Goal: Complete Application Form: Complete application form

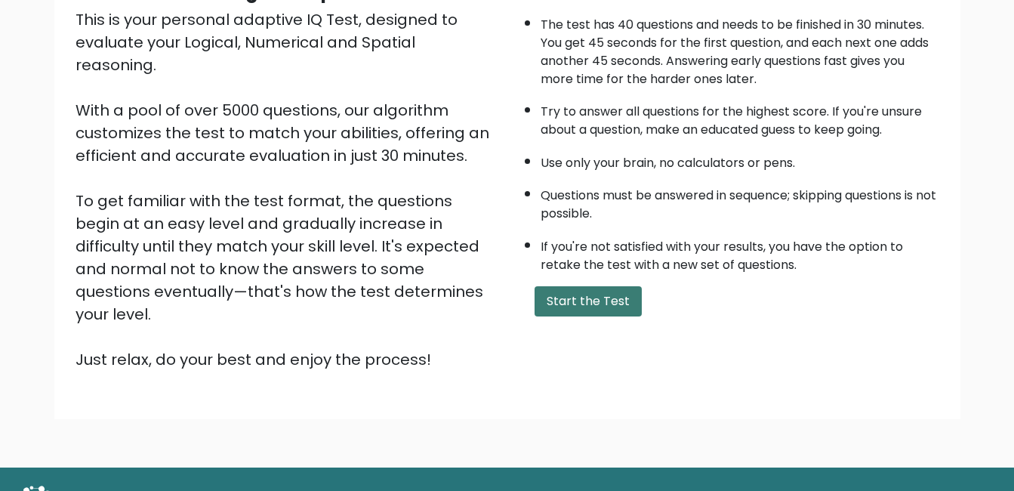
scroll to position [201, 0]
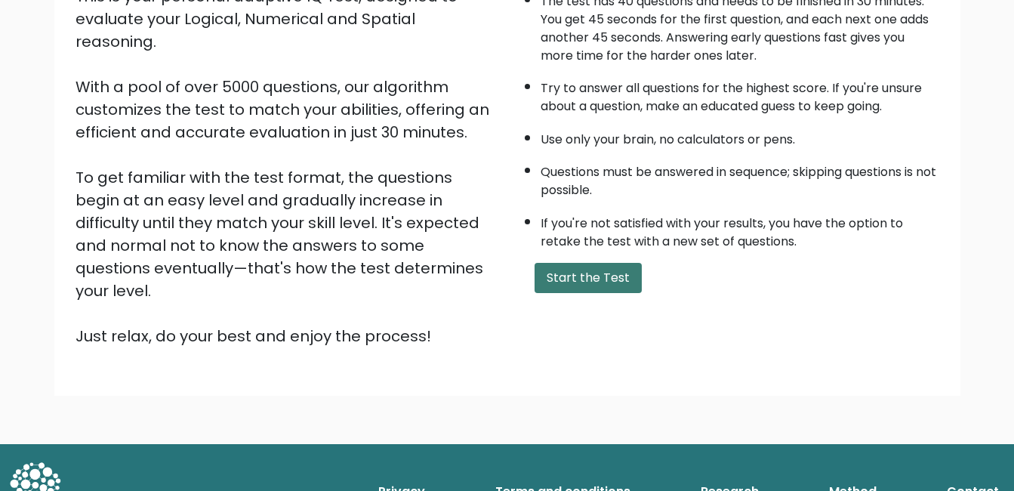
click at [576, 271] on button "Start the Test" at bounding box center [588, 278] width 107 height 30
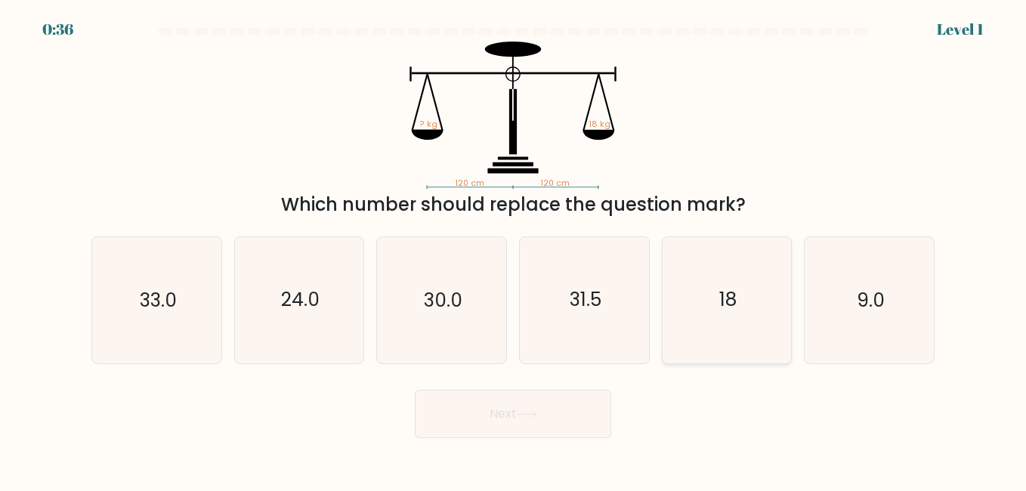
click at [748, 315] on icon "18" at bounding box center [726, 299] width 125 height 125
click at [514, 249] on input "e. 18" at bounding box center [513, 247] width 1 height 4
radio input "true"
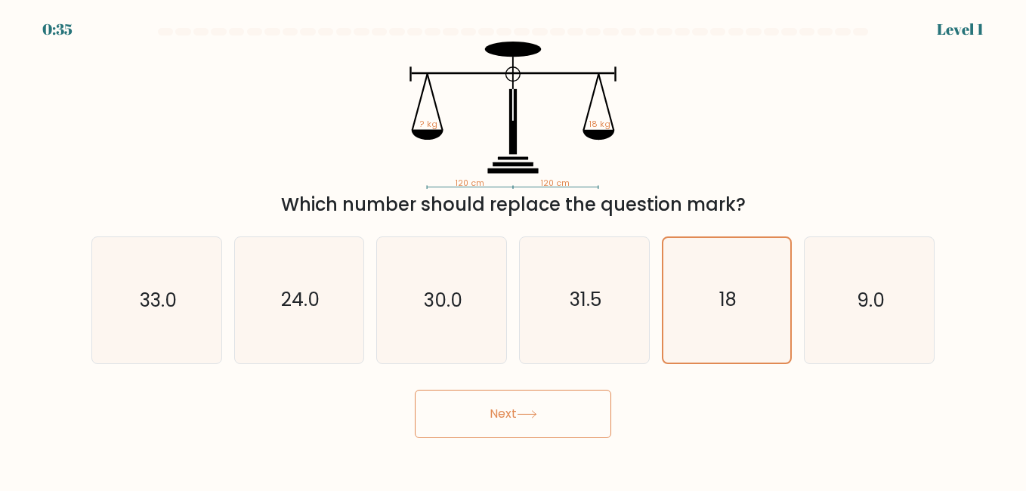
click at [550, 405] on button "Next" at bounding box center [513, 414] width 196 height 48
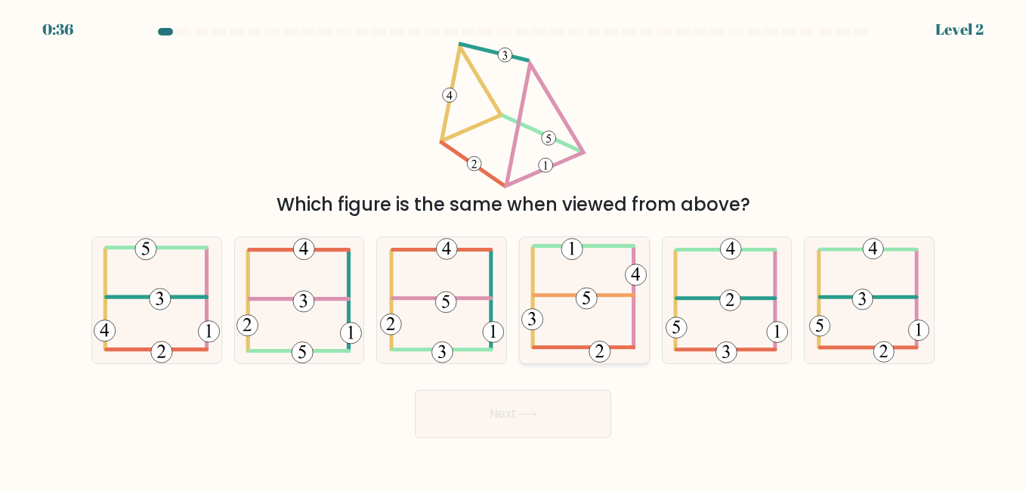
click at [584, 303] on icon at bounding box center [586, 298] width 8 height 13
click at [514, 249] on input "d." at bounding box center [513, 247] width 1 height 4
radio input "true"
click at [523, 418] on icon at bounding box center [527, 414] width 20 height 8
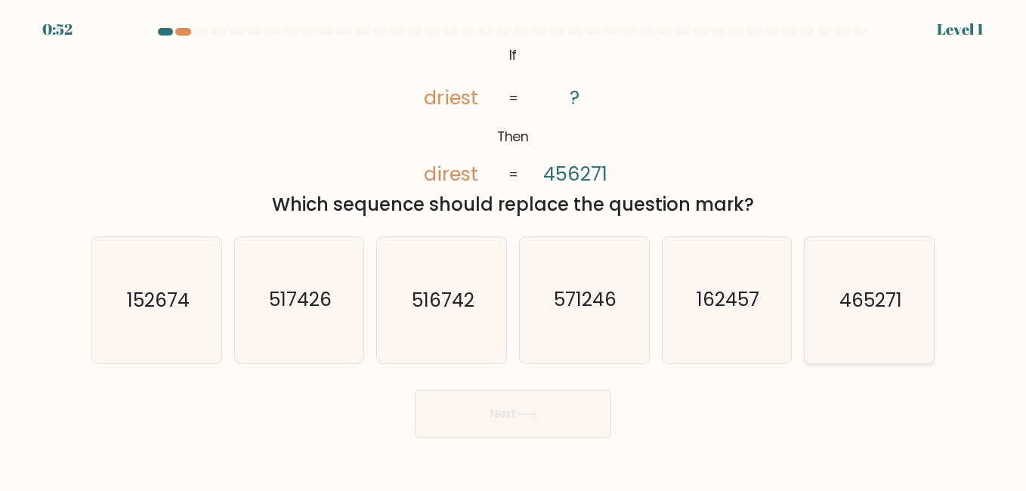
click at [873, 327] on icon "465271" at bounding box center [868, 299] width 125 height 125
click at [514, 249] on input "f. 465271" at bounding box center [513, 247] width 1 height 4
radio input "true"
click at [487, 421] on button "Next" at bounding box center [513, 414] width 196 height 48
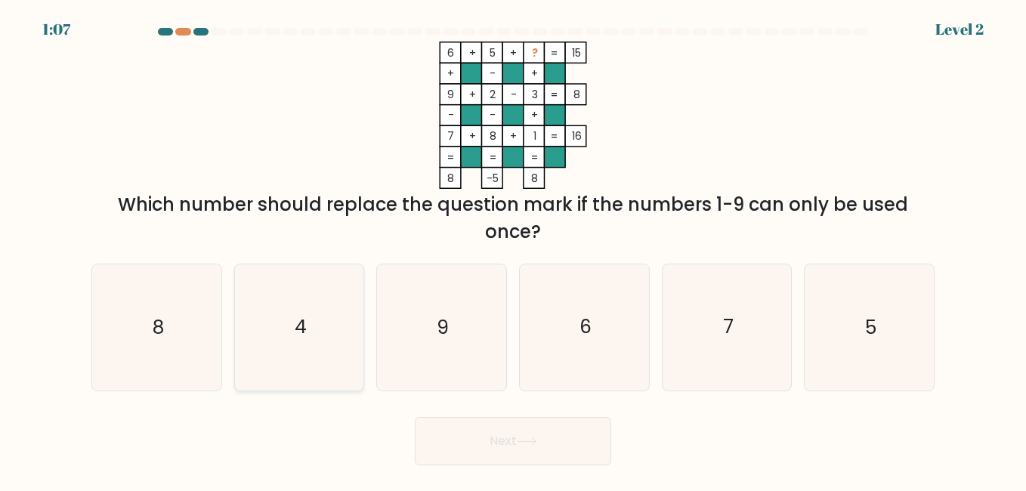
click at [302, 338] on text "4" at bounding box center [301, 327] width 12 height 26
click at [513, 249] on input "b. 4" at bounding box center [513, 247] width 1 height 4
radio input "true"
click at [547, 452] on button "Next" at bounding box center [513, 441] width 196 height 48
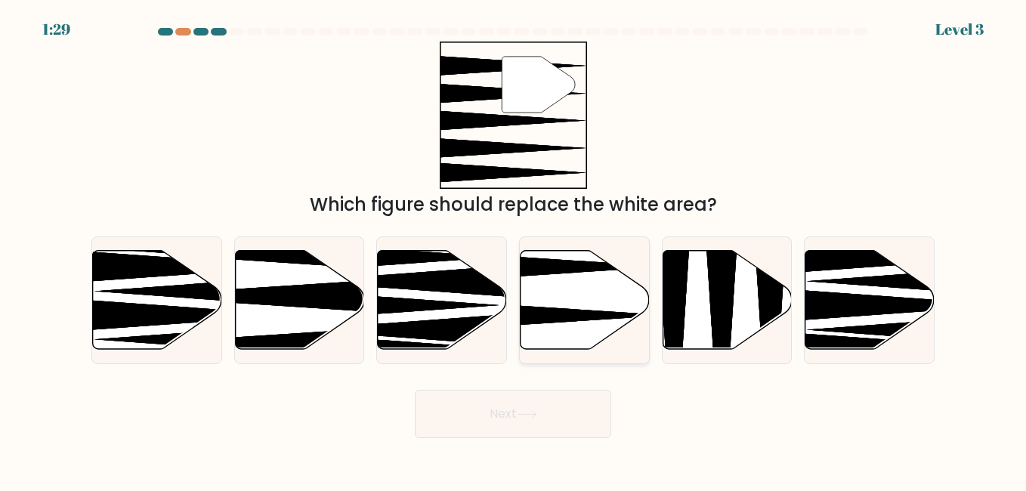
click at [576, 318] on icon at bounding box center [540, 314] width 256 height 33
click at [514, 249] on input "d." at bounding box center [513, 247] width 1 height 4
radio input "true"
click at [510, 415] on button "Next" at bounding box center [513, 414] width 196 height 48
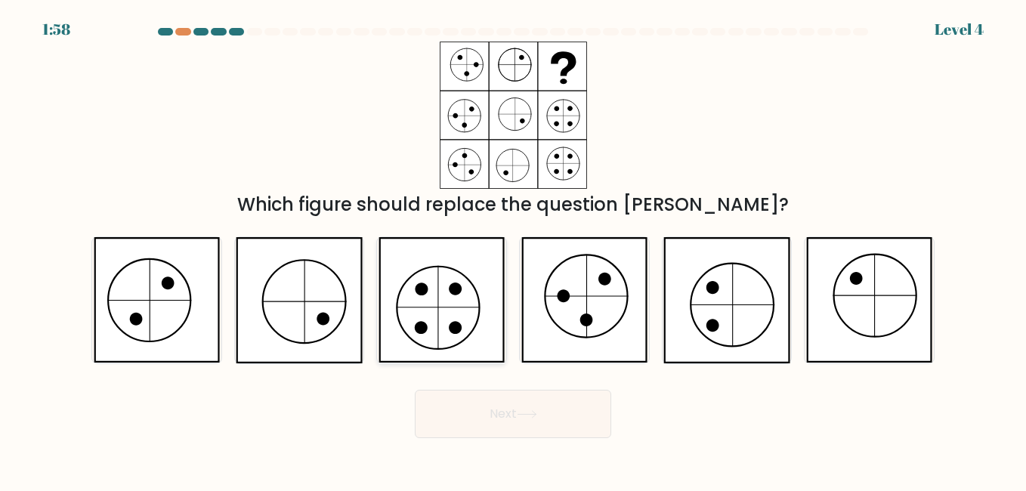
click at [429, 319] on icon at bounding box center [441, 299] width 126 height 125
click at [513, 249] on input "c." at bounding box center [513, 247] width 1 height 4
radio input "true"
click at [519, 415] on button "Next" at bounding box center [513, 414] width 196 height 48
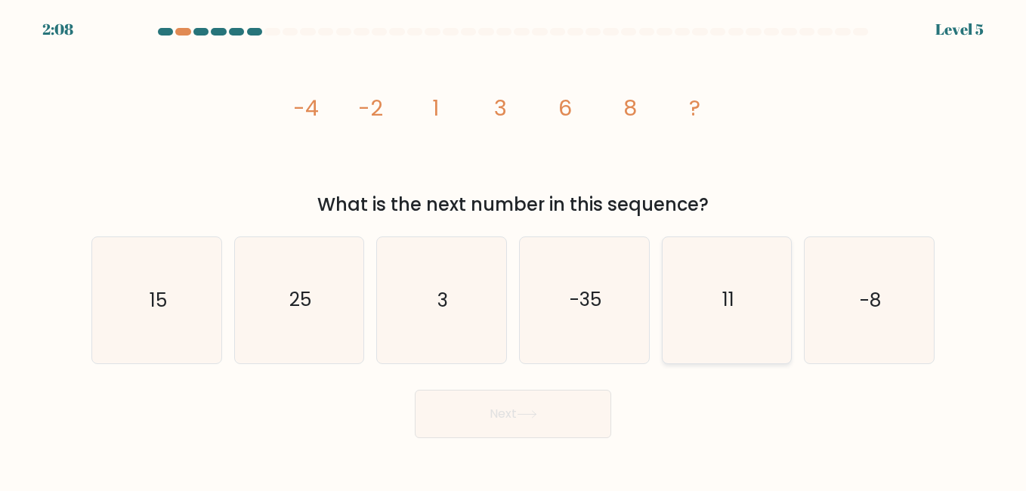
click at [728, 307] on text "11" at bounding box center [728, 300] width 12 height 26
click at [514, 249] on input "e. 11" at bounding box center [513, 247] width 1 height 4
radio input "true"
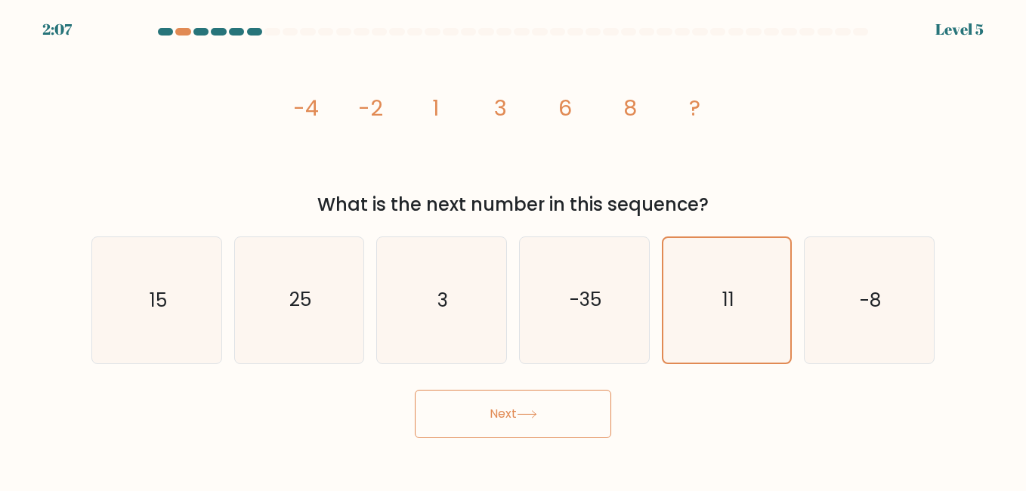
click at [557, 430] on button "Next" at bounding box center [513, 414] width 196 height 48
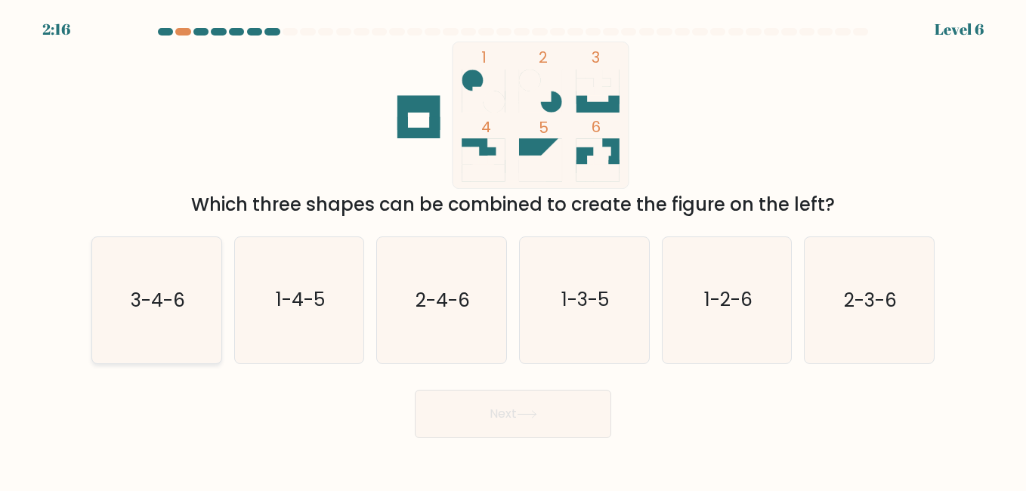
click at [156, 305] on text "3-4-6" at bounding box center [158, 300] width 54 height 26
click at [513, 249] on input "a. 3-4-6" at bounding box center [513, 247] width 1 height 4
radio input "true"
click at [558, 409] on button "Next" at bounding box center [513, 414] width 196 height 48
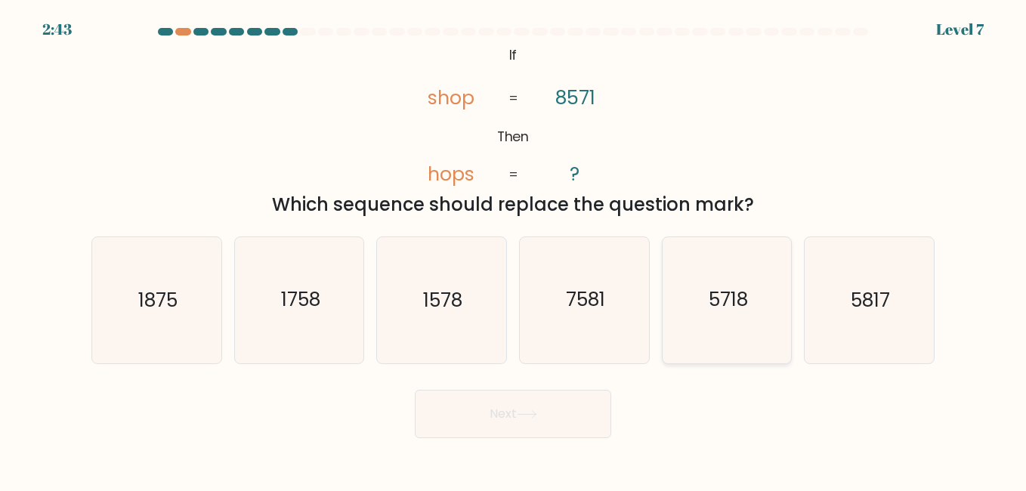
click at [747, 306] on text "5718" at bounding box center [727, 300] width 39 height 26
click at [514, 249] on input "e. 5718" at bounding box center [513, 247] width 1 height 4
radio input "true"
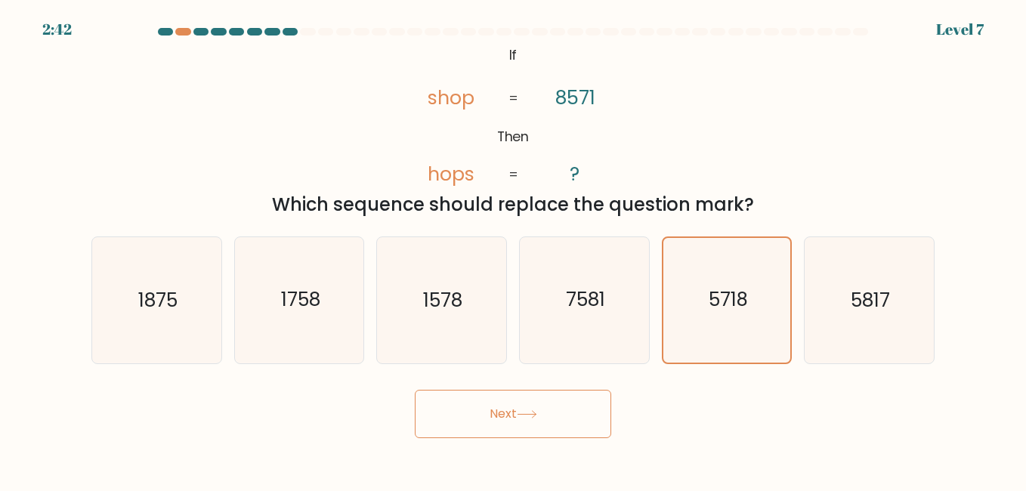
click at [545, 421] on button "Next" at bounding box center [513, 414] width 196 height 48
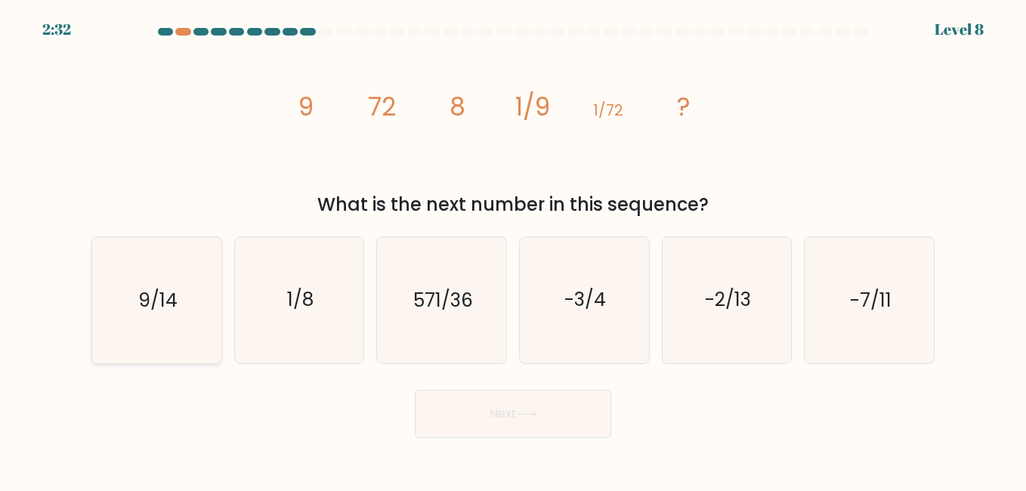
click at [145, 310] on text "9/14" at bounding box center [157, 300] width 39 height 26
click at [537, 415] on icon at bounding box center [527, 414] width 20 height 8
click at [510, 415] on button "Next" at bounding box center [513, 414] width 196 height 48
click at [185, 307] on icon "9/14" at bounding box center [156, 299] width 125 height 125
click at [513, 249] on input "a. 9/14" at bounding box center [513, 247] width 1 height 4
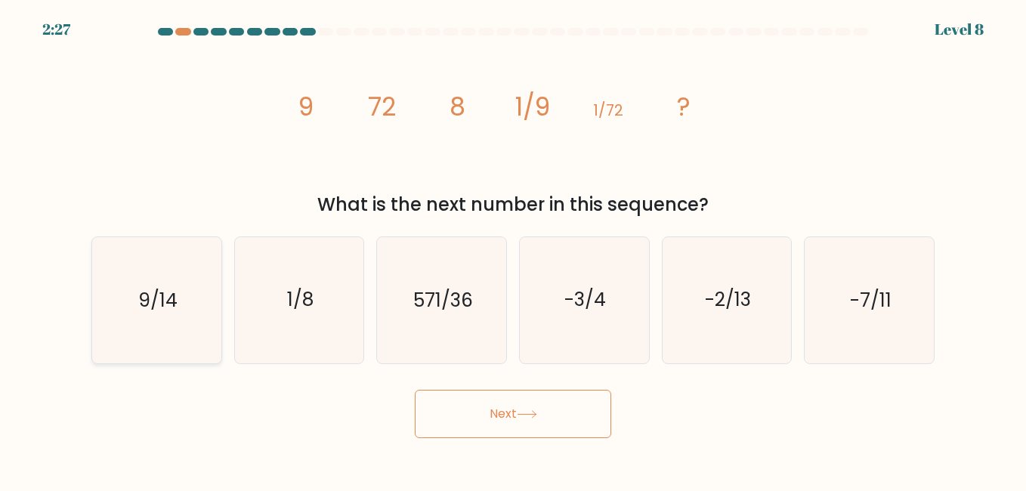
radio input "true"
click at [488, 428] on button "Next" at bounding box center [513, 414] width 196 height 48
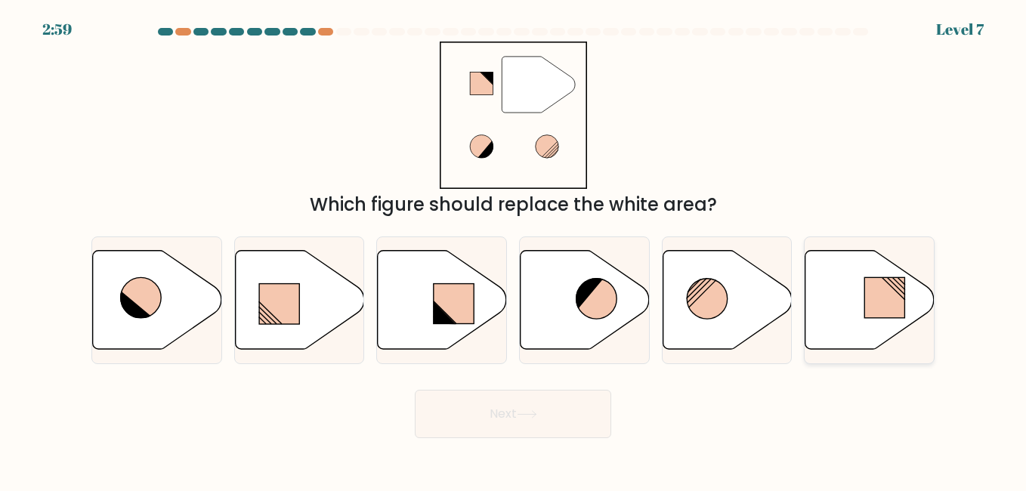
click at [883, 311] on rect at bounding box center [885, 297] width 40 height 41
click at [514, 249] on input "f." at bounding box center [513, 247] width 1 height 4
radio input "true"
click at [514, 411] on button "Next" at bounding box center [513, 414] width 196 height 48
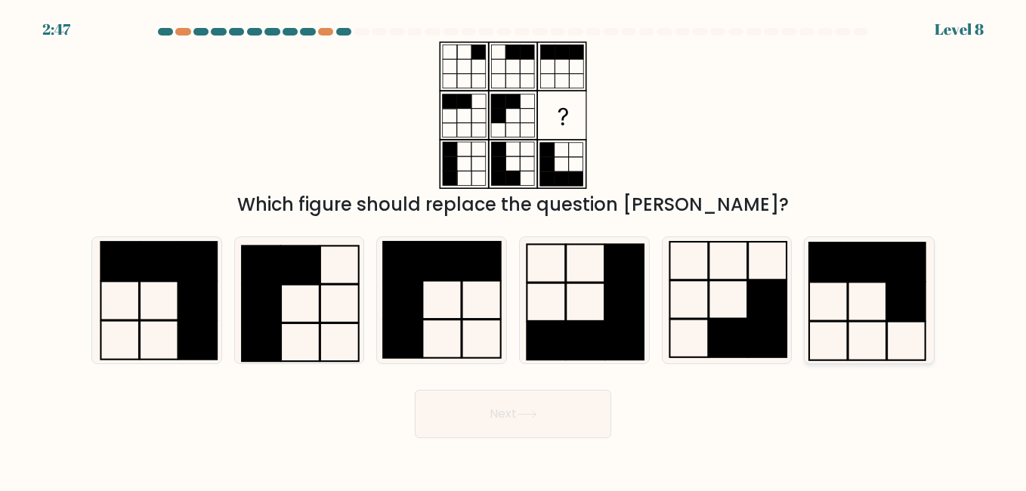
click at [895, 290] on rect at bounding box center [906, 301] width 38 height 39
click at [514, 249] on input "f." at bounding box center [513, 247] width 1 height 4
radio input "true"
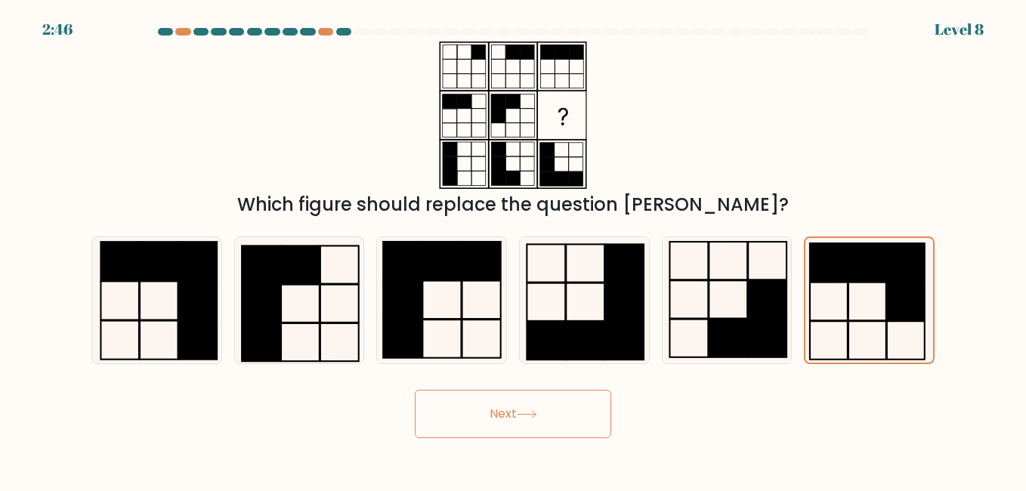
click at [536, 421] on button "Next" at bounding box center [513, 414] width 196 height 48
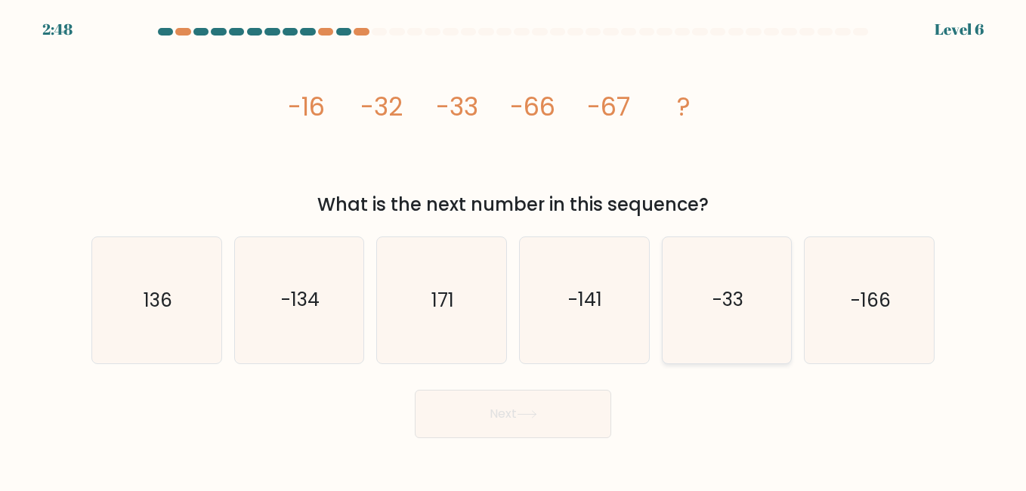
click at [717, 312] on text "-33" at bounding box center [727, 300] width 31 height 26
click at [514, 249] on input "e. -33" at bounding box center [513, 247] width 1 height 4
radio input "true"
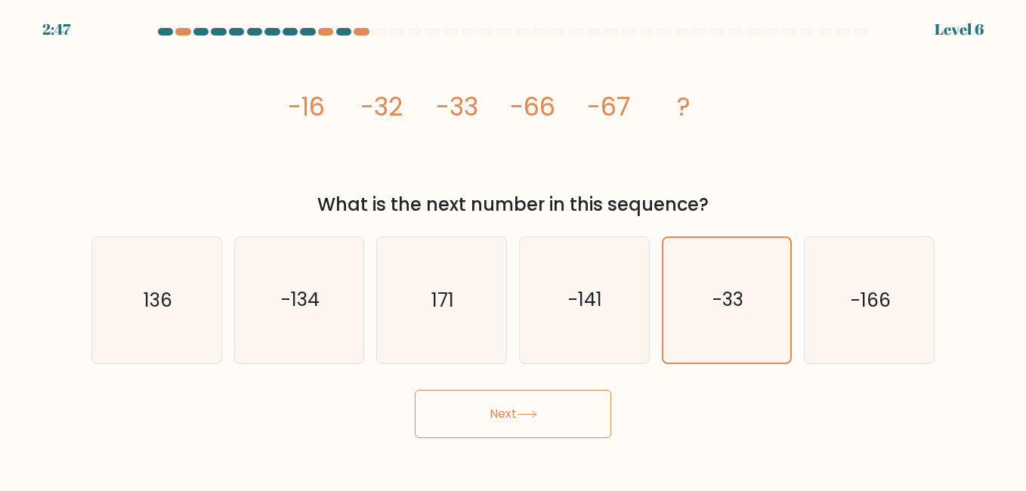
click at [551, 430] on button "Next" at bounding box center [513, 414] width 196 height 48
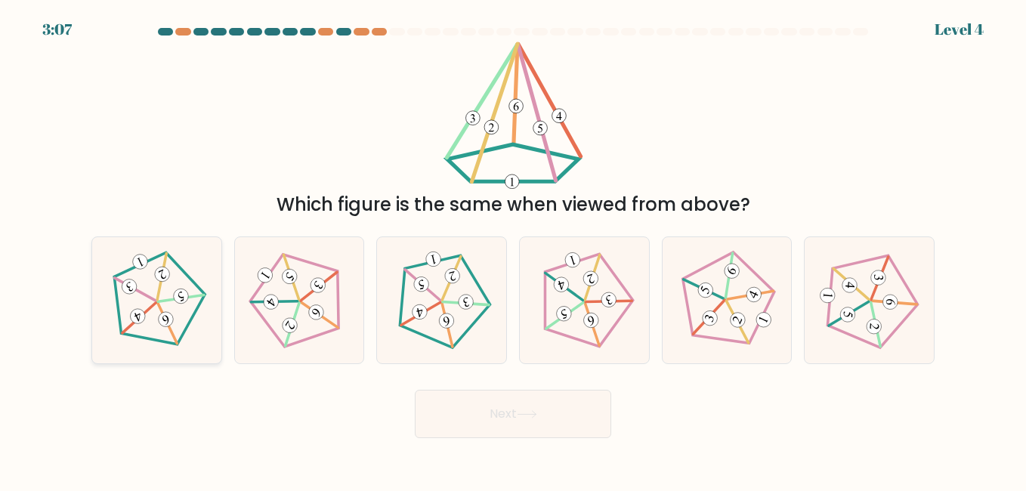
click at [145, 314] on icon at bounding box center [156, 300] width 100 height 100
click at [513, 249] on input "a." at bounding box center [513, 247] width 1 height 4
radio input "true"
click at [446, 320] on 152 at bounding box center [445, 320] width 17 height 17
click at [513, 249] on input "c." at bounding box center [513, 247] width 1 height 4
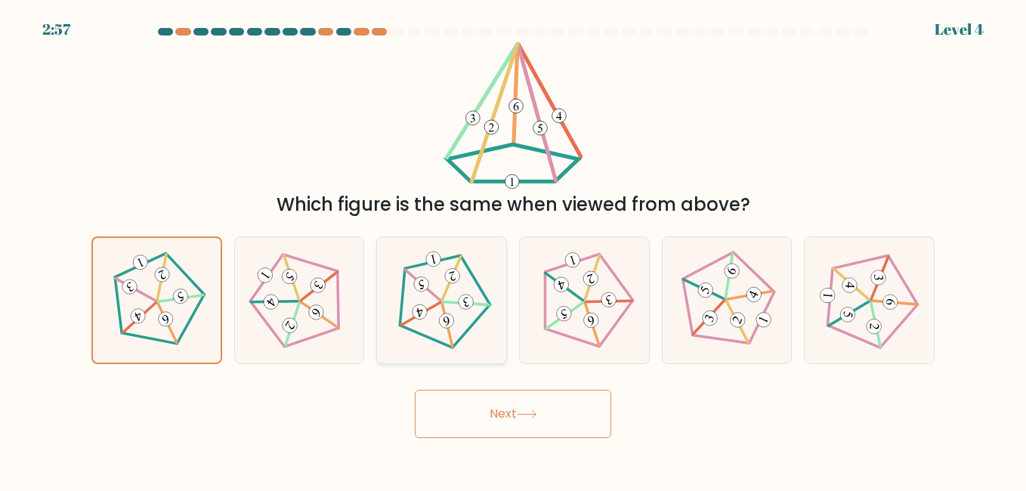
radio input "true"
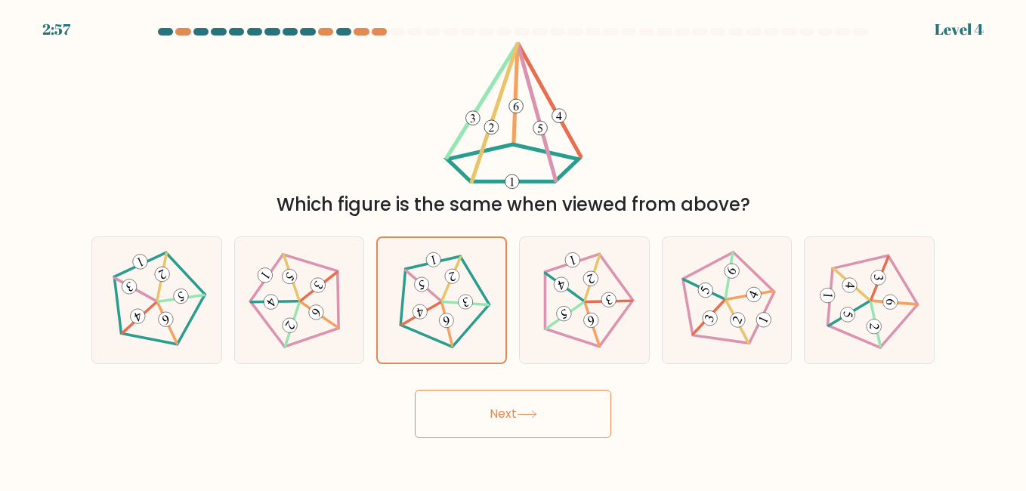
click at [507, 427] on button "Next" at bounding box center [513, 414] width 196 height 48
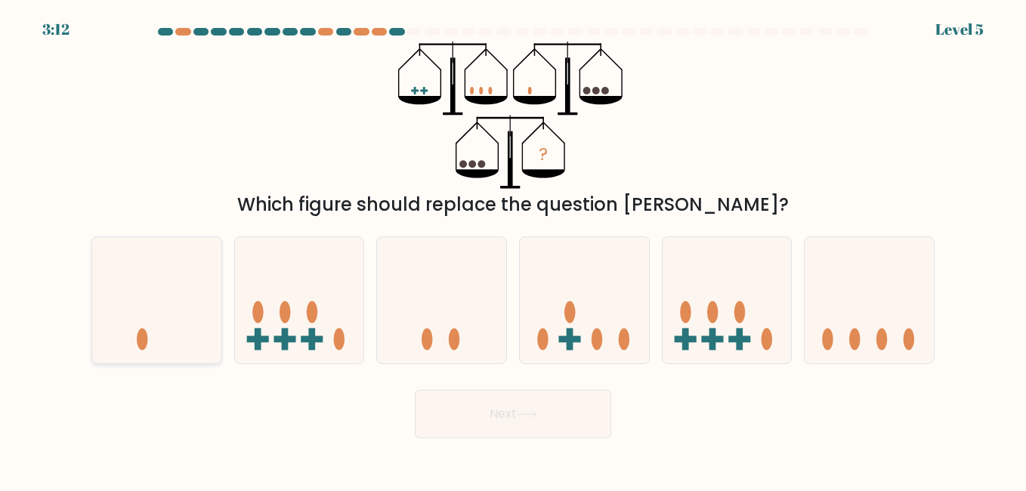
click at [151, 295] on icon at bounding box center [156, 300] width 129 height 106
click at [513, 249] on input "a." at bounding box center [513, 247] width 1 height 4
radio input "true"
click at [535, 415] on icon at bounding box center [527, 414] width 20 height 8
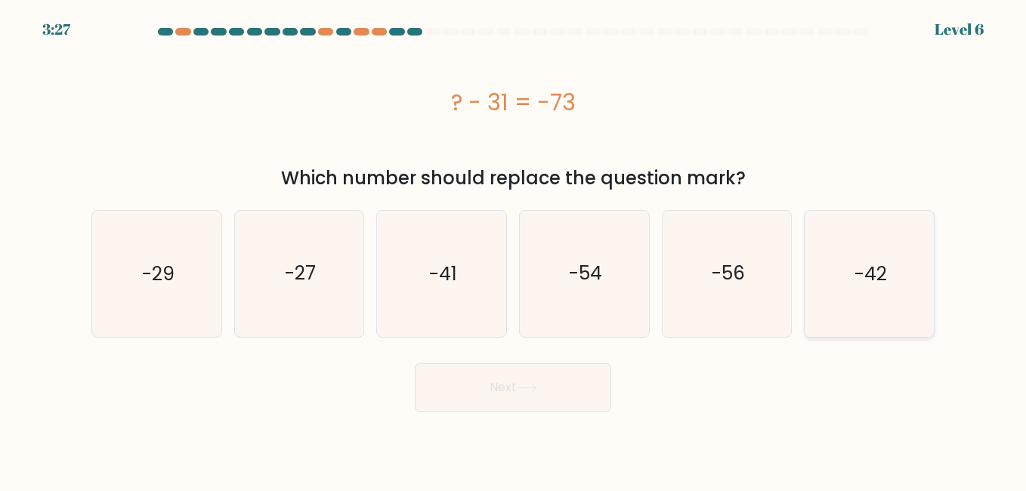
click at [862, 270] on text "-42" at bounding box center [870, 274] width 32 height 26
click at [514, 249] on input "f. -42" at bounding box center [513, 247] width 1 height 4
radio input "true"
click at [547, 398] on button "Next" at bounding box center [513, 387] width 196 height 48
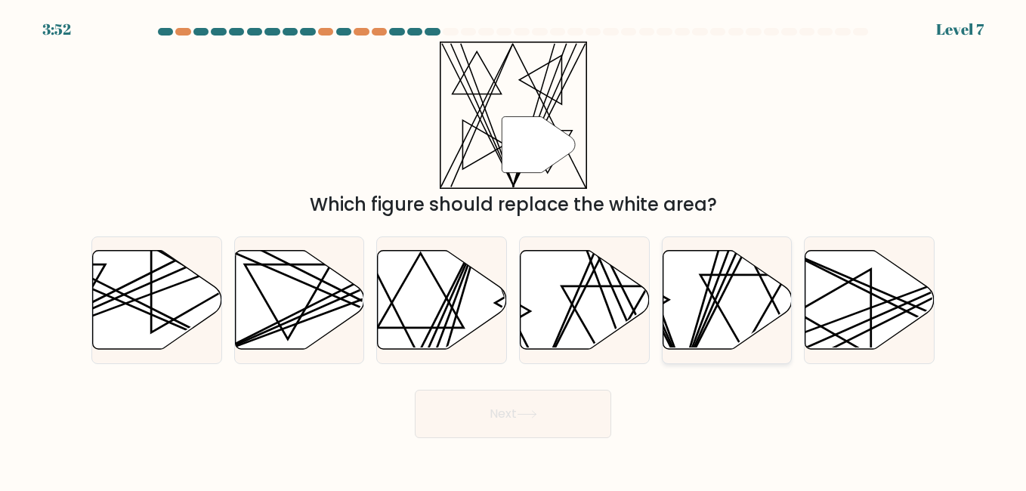
click at [759, 300] on icon at bounding box center [726, 299] width 129 height 99
click at [514, 249] on input "e." at bounding box center [513, 247] width 1 height 4
radio input "true"
click at [514, 412] on button "Next" at bounding box center [513, 414] width 196 height 48
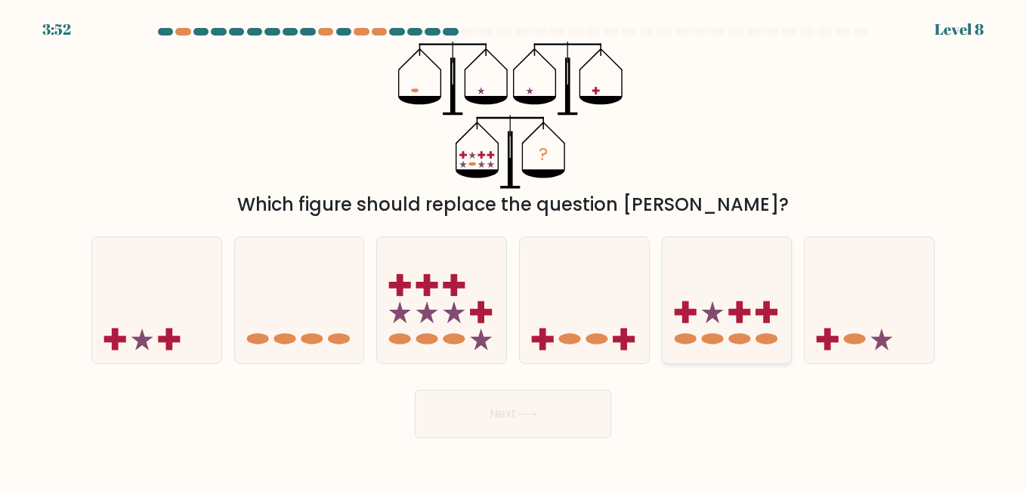
click at [736, 318] on rect at bounding box center [739, 312] width 7 height 22
click at [514, 249] on input "e." at bounding box center [513, 247] width 1 height 4
radio input "true"
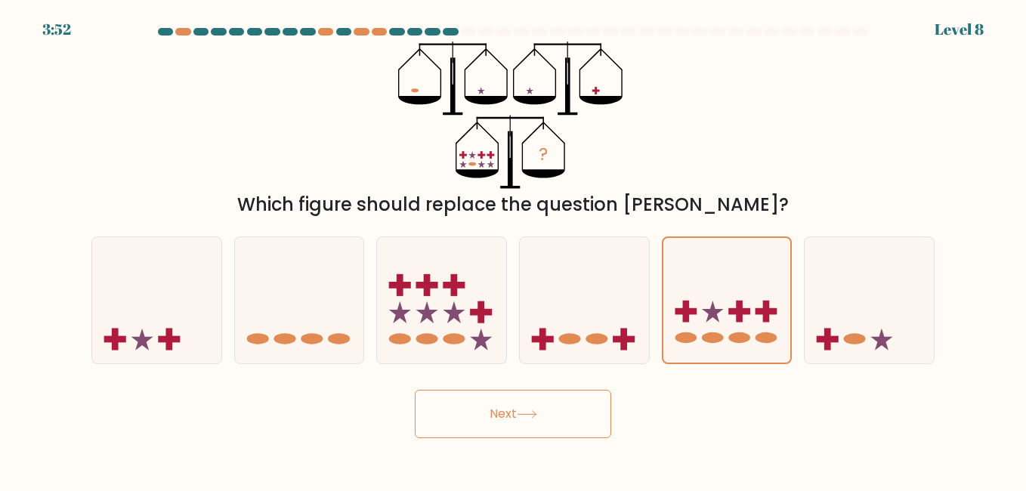
click at [523, 423] on button "Next" at bounding box center [513, 414] width 196 height 48
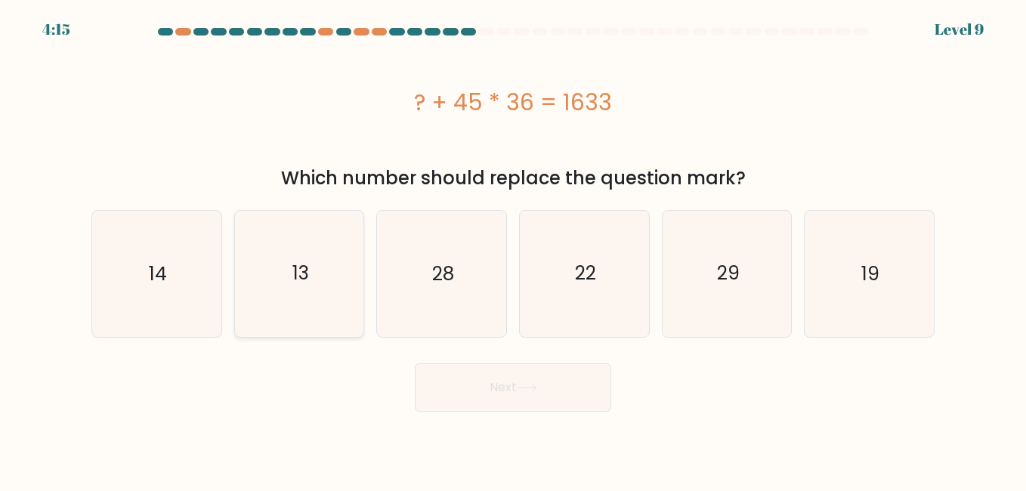
click at [295, 283] on text "13" at bounding box center [300, 274] width 17 height 26
click at [350, 269] on icon "13" at bounding box center [298, 273] width 125 height 125
click at [513, 249] on input "b. 13" at bounding box center [513, 247] width 1 height 4
radio input "true"
click at [481, 396] on button "Next" at bounding box center [513, 387] width 196 height 48
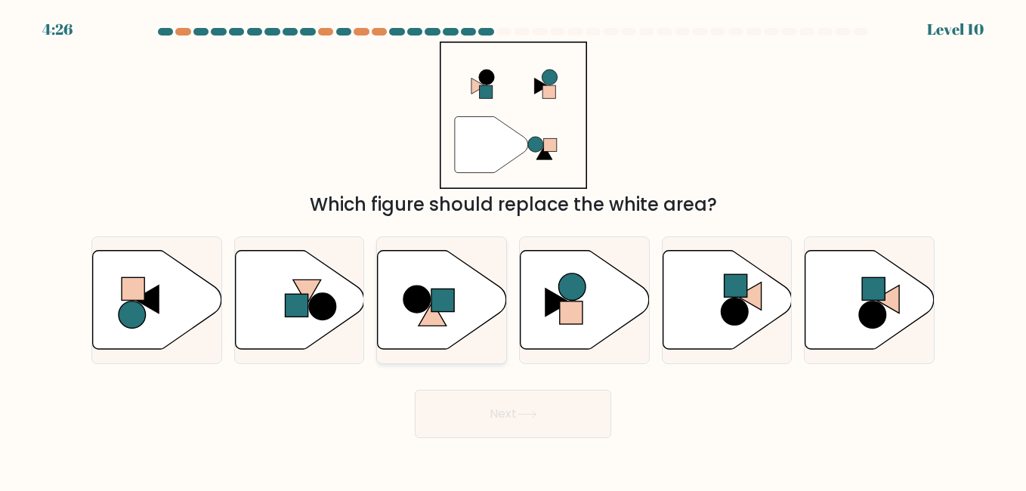
click at [449, 308] on rect at bounding box center [443, 299] width 23 height 23
click at [513, 249] on input "c." at bounding box center [513, 247] width 1 height 4
radio input "true"
click at [532, 435] on button "Next" at bounding box center [513, 414] width 196 height 48
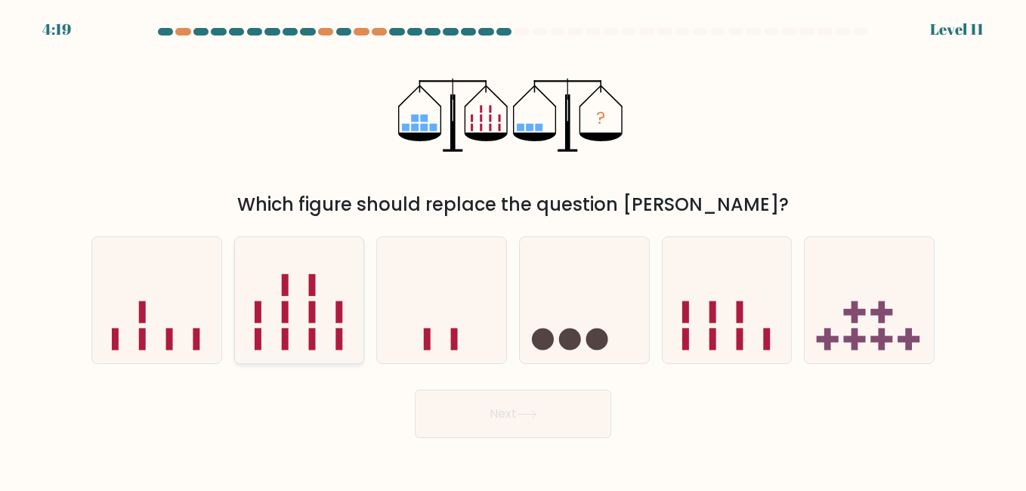
drag, startPoint x: 173, startPoint y: 310, endPoint x: 263, endPoint y: 361, distance: 103.5
click at [173, 310] on icon at bounding box center [156, 300] width 129 height 106
click at [513, 249] on input "a." at bounding box center [513, 247] width 1 height 4
radio input "true"
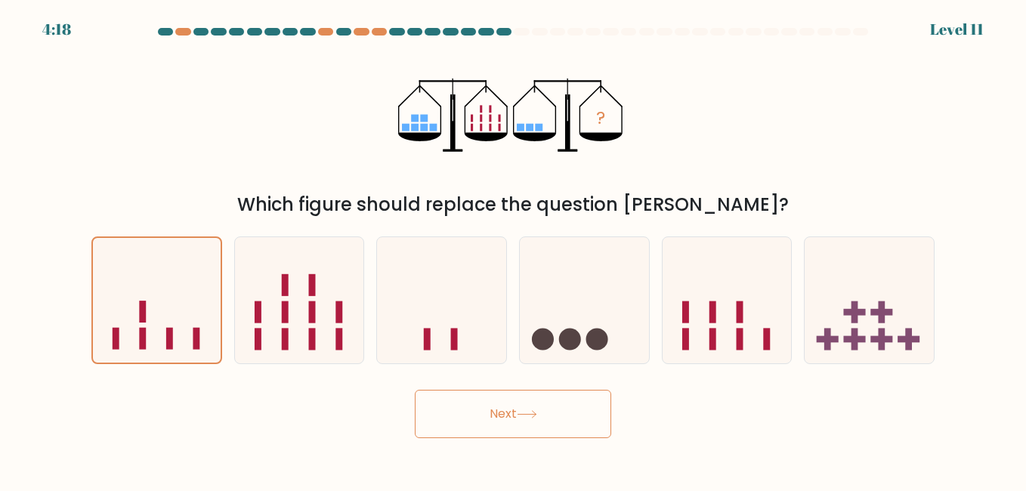
click at [528, 406] on button "Next" at bounding box center [513, 414] width 196 height 48
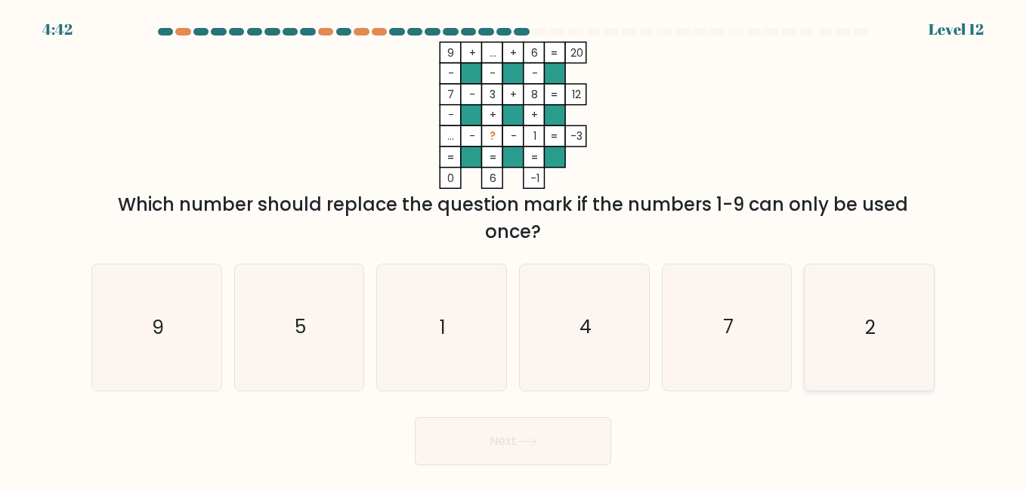
click at [840, 321] on icon "2" at bounding box center [868, 326] width 125 height 125
click at [514, 249] on input "f. 2" at bounding box center [513, 247] width 1 height 4
radio input "true"
click at [511, 453] on button "Next" at bounding box center [513, 441] width 196 height 48
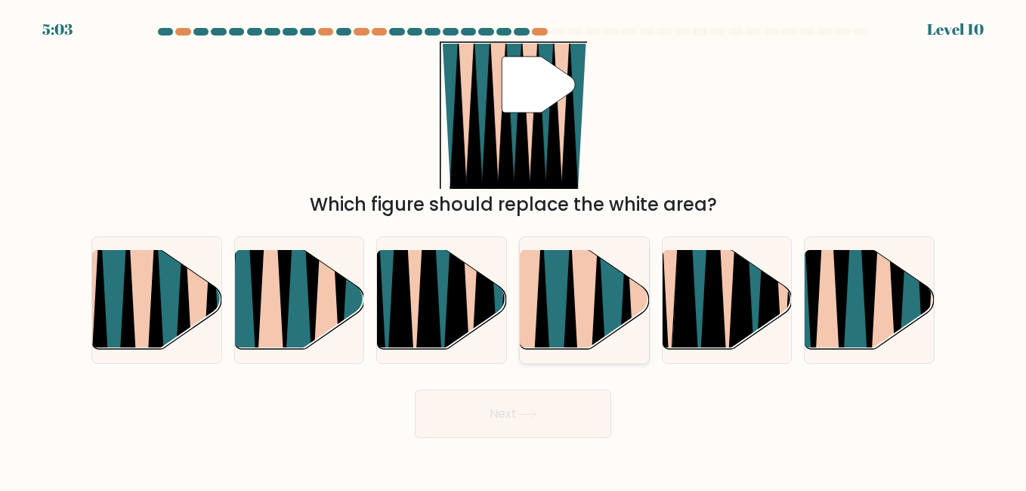
drag, startPoint x: 552, startPoint y: 341, endPoint x: 551, endPoint y: 324, distance: 16.7
click at [551, 324] on icon at bounding box center [556, 354] width 29 height 258
click at [514, 249] on input "d." at bounding box center [513, 247] width 1 height 4
radio input "true"
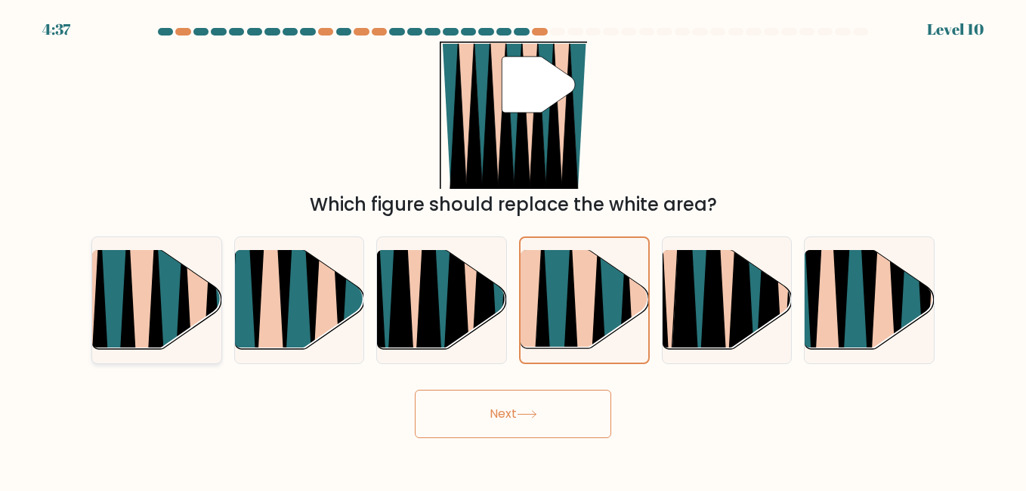
click at [184, 311] on icon at bounding box center [183, 357] width 29 height 258
click at [513, 249] on input "a." at bounding box center [513, 247] width 1 height 4
radio input "true"
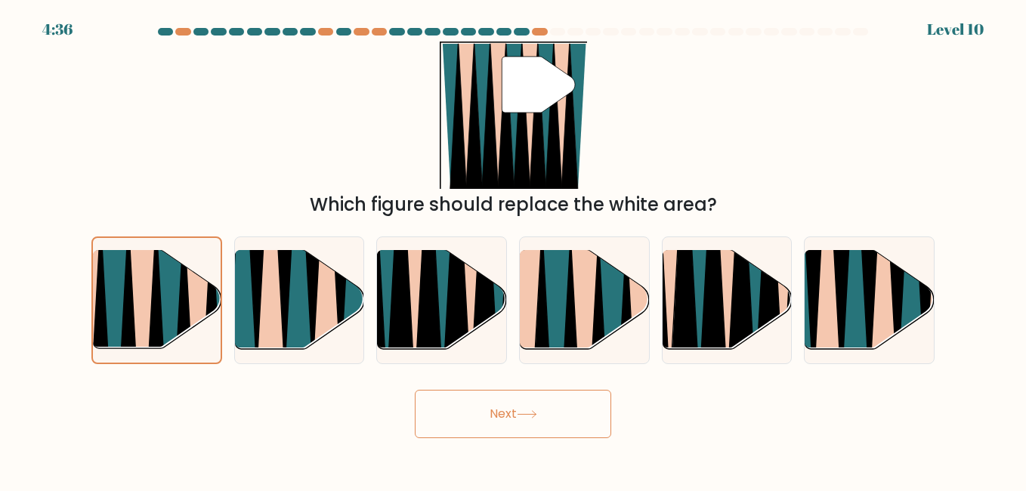
click at [576, 419] on button "Next" at bounding box center [513, 414] width 196 height 48
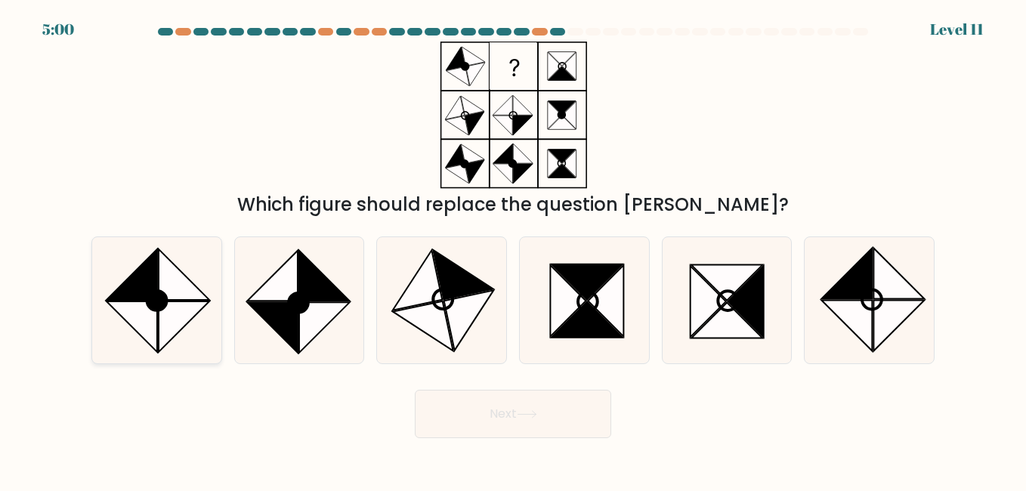
click at [183, 298] on icon at bounding box center [184, 274] width 51 height 51
click at [513, 249] on input "a." at bounding box center [513, 247] width 1 height 4
radio input "true"
click at [532, 409] on button "Next" at bounding box center [513, 414] width 196 height 48
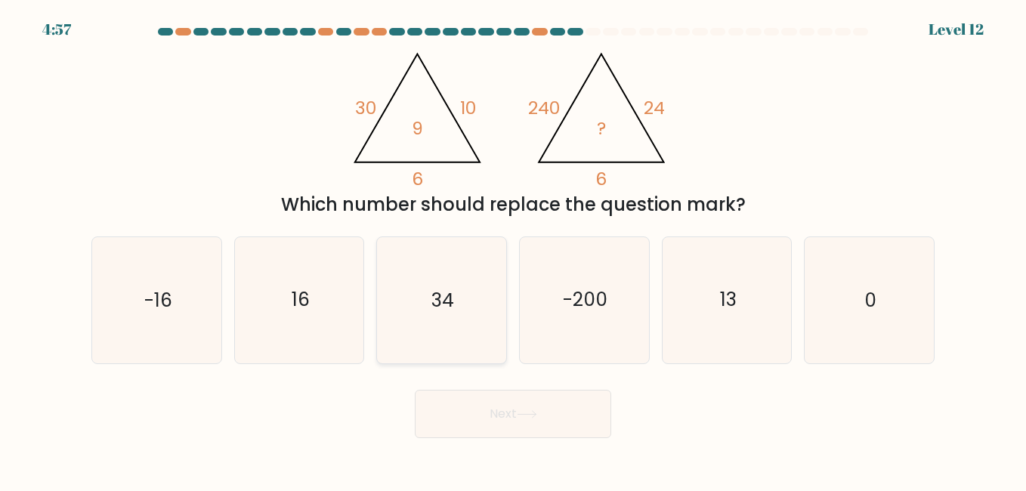
drag, startPoint x: 446, startPoint y: 300, endPoint x: 448, endPoint y: 341, distance: 41.6
click at [446, 301] on text "34" at bounding box center [442, 300] width 23 height 26
click at [513, 249] on input "c. 34" at bounding box center [513, 247] width 1 height 4
radio input "true"
click at [477, 427] on button "Next" at bounding box center [513, 414] width 196 height 48
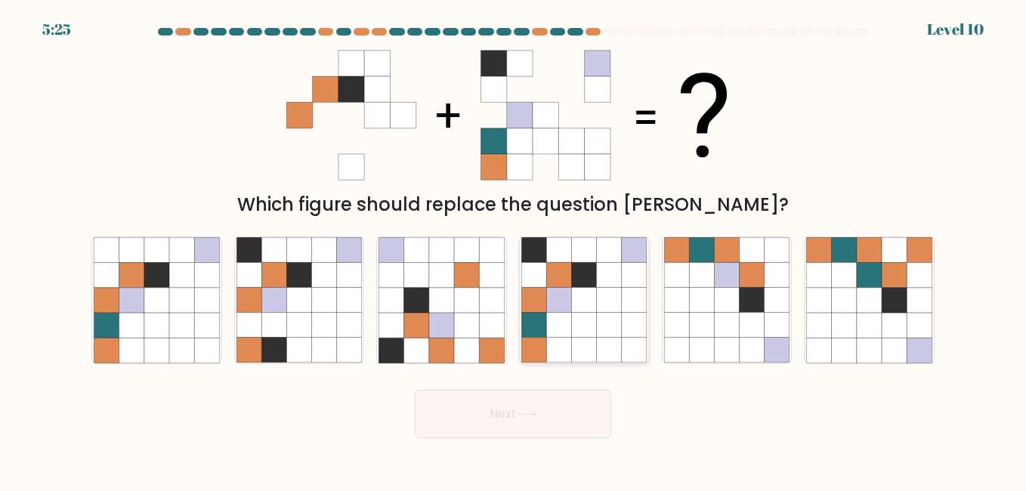
click at [625, 326] on icon at bounding box center [634, 325] width 25 height 25
click at [514, 249] on input "d." at bounding box center [513, 247] width 1 height 4
radio input "true"
click at [508, 421] on button "Next" at bounding box center [513, 414] width 196 height 48
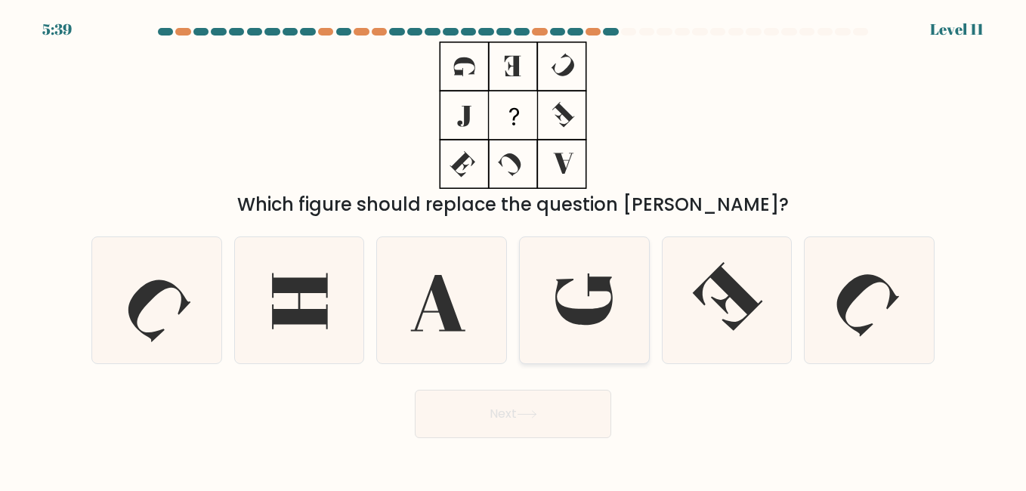
click at [611, 308] on icon at bounding box center [583, 298] width 57 height 51
click at [514, 249] on input "d." at bounding box center [513, 247] width 1 height 4
radio input "true"
click at [545, 403] on button "Next" at bounding box center [513, 414] width 196 height 48
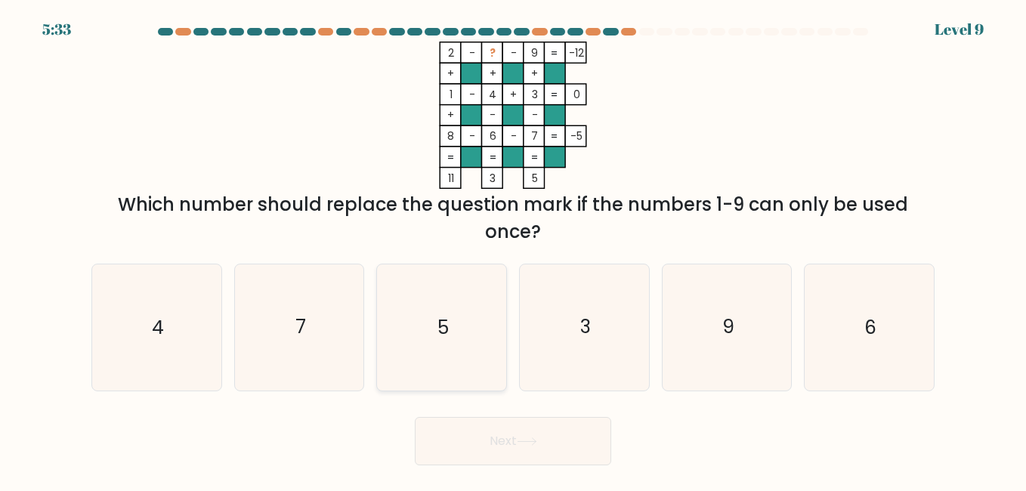
drag, startPoint x: 500, startPoint y: 67, endPoint x: 449, endPoint y: 303, distance: 241.0
click at [449, 303] on icon "5" at bounding box center [440, 326] width 125 height 125
click at [513, 249] on input "c. 5" at bounding box center [513, 247] width 1 height 4
radio input "true"
click at [484, 451] on button "Next" at bounding box center [513, 441] width 196 height 48
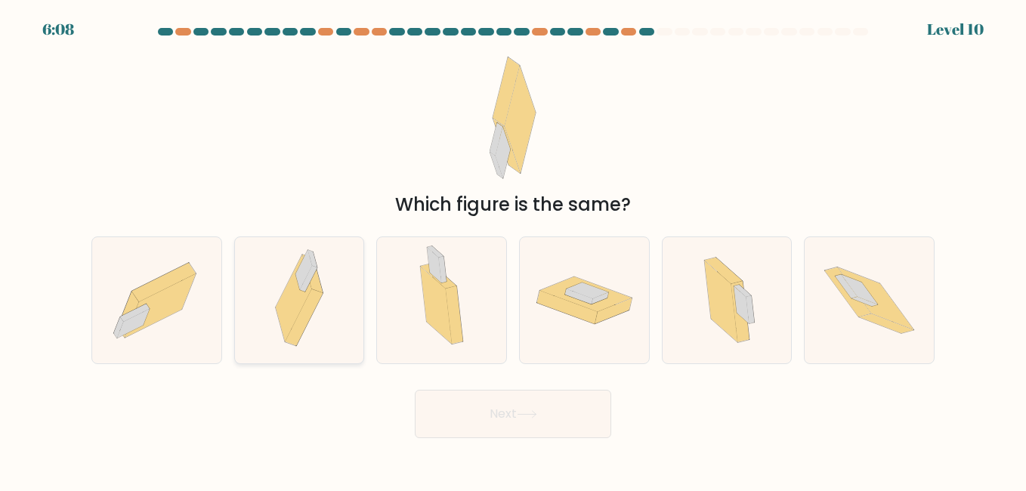
click at [292, 295] on icon at bounding box center [293, 298] width 35 height 86
click at [513, 249] on input "b." at bounding box center [513, 247] width 1 height 4
radio input "true"
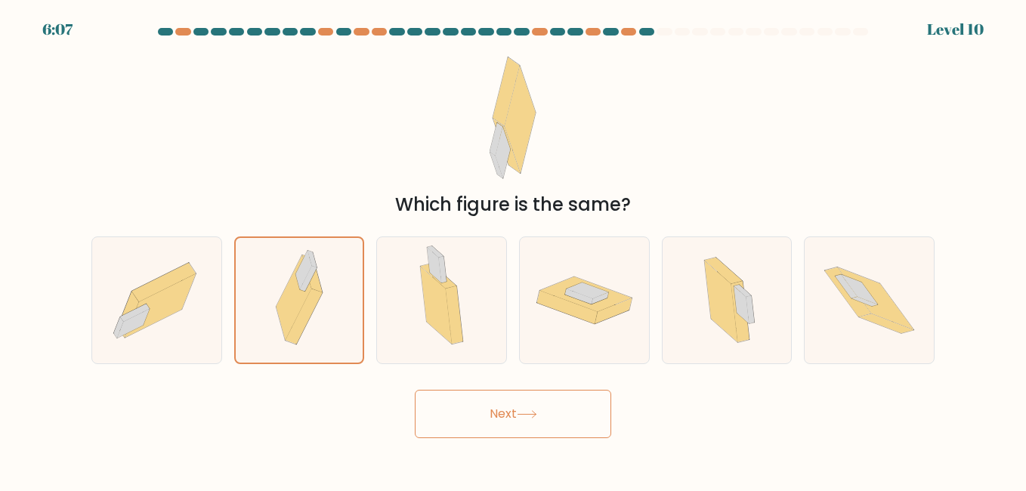
click at [485, 429] on button "Next" at bounding box center [513, 414] width 196 height 48
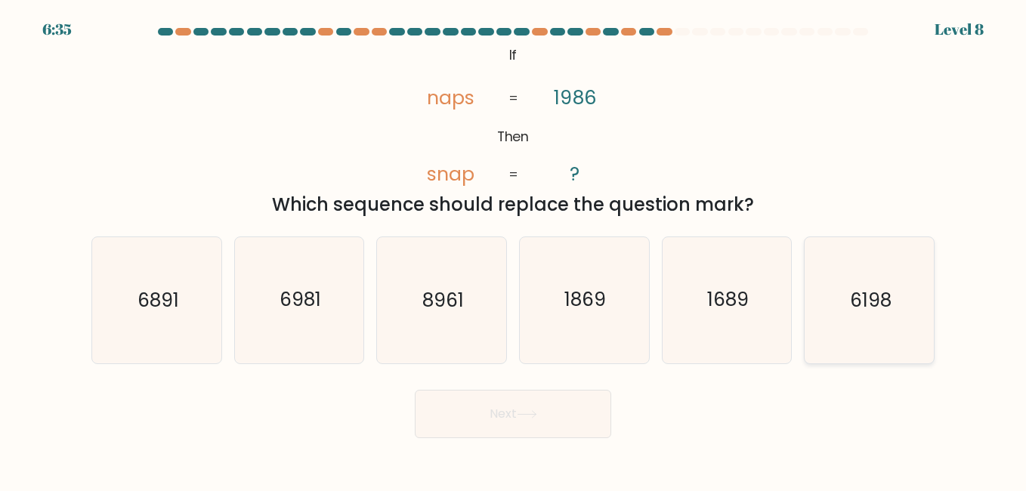
click at [828, 321] on icon "6198" at bounding box center [868, 299] width 125 height 125
click at [514, 249] on input "f. 6198" at bounding box center [513, 247] width 1 height 4
radio input "true"
click at [532, 412] on icon at bounding box center [527, 414] width 20 height 8
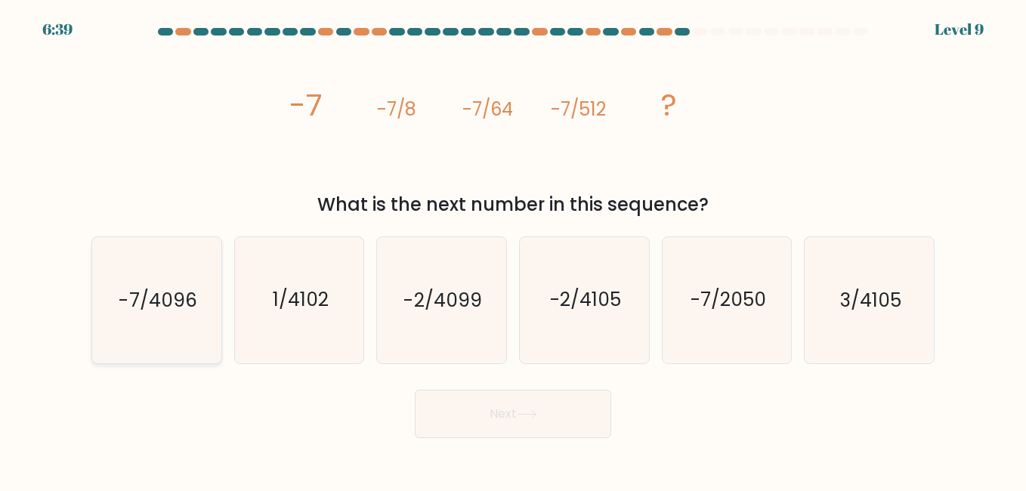
click at [162, 294] on text "-7/4096" at bounding box center [158, 300] width 78 height 26
click at [513, 249] on input "a. -7/4096" at bounding box center [513, 247] width 1 height 4
radio input "true"
click at [529, 407] on button "Next" at bounding box center [513, 414] width 196 height 48
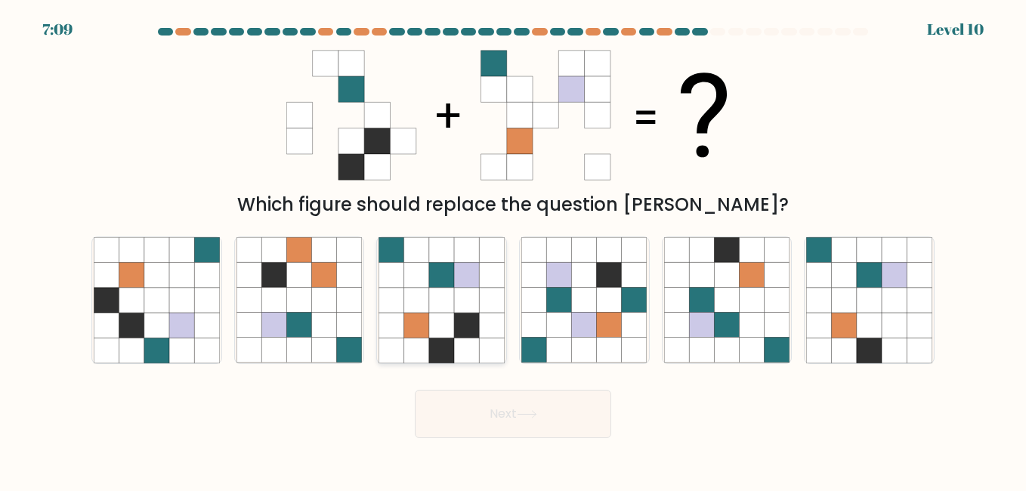
click at [458, 279] on icon at bounding box center [466, 275] width 25 height 25
click at [513, 249] on input "c." at bounding box center [513, 247] width 1 height 4
radio input "true"
click at [492, 432] on button "Next" at bounding box center [513, 414] width 196 height 48
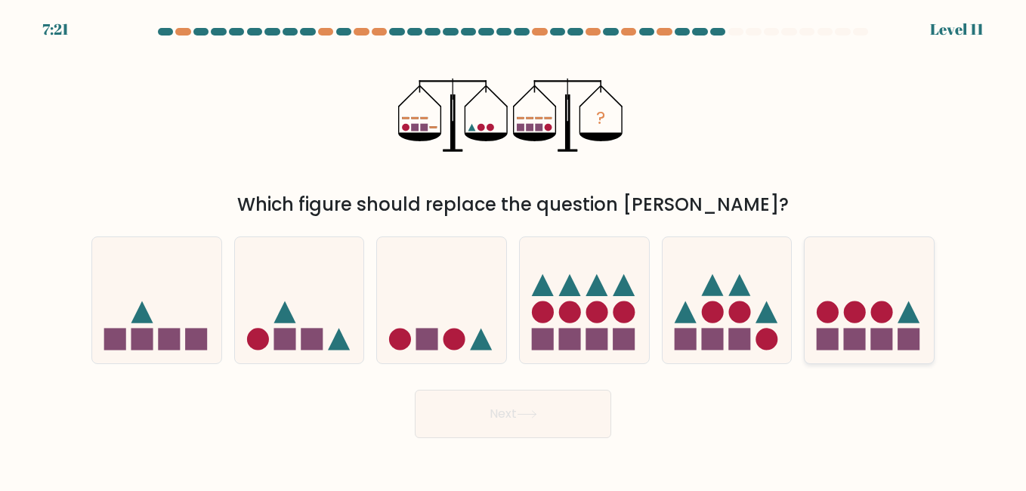
click at [917, 326] on icon at bounding box center [868, 300] width 129 height 106
click at [514, 249] on input "f." at bounding box center [513, 247] width 1 height 4
radio input "true"
click at [532, 421] on button "Next" at bounding box center [513, 414] width 196 height 48
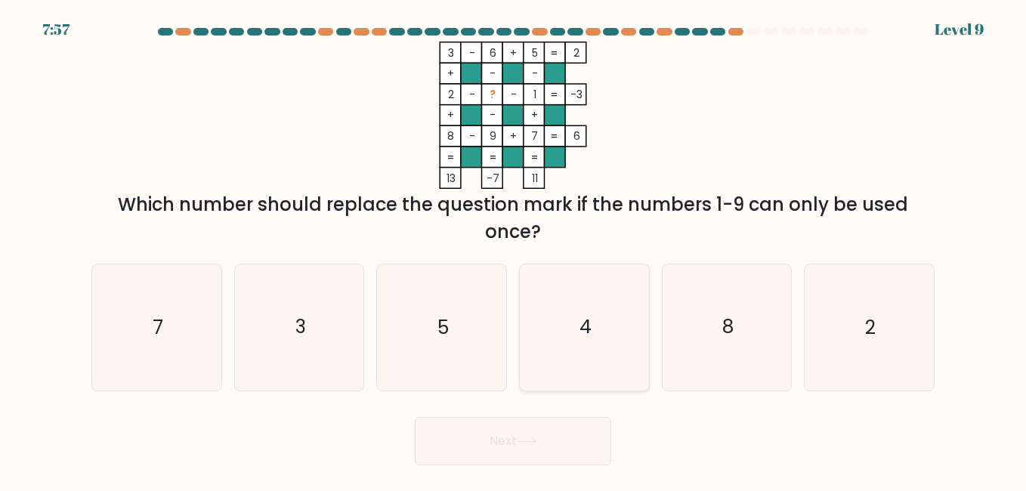
click at [596, 316] on icon "4" at bounding box center [583, 326] width 125 height 125
click at [514, 249] on input "d. 4" at bounding box center [513, 247] width 1 height 4
radio input "true"
click at [571, 420] on button "Next" at bounding box center [513, 441] width 196 height 48
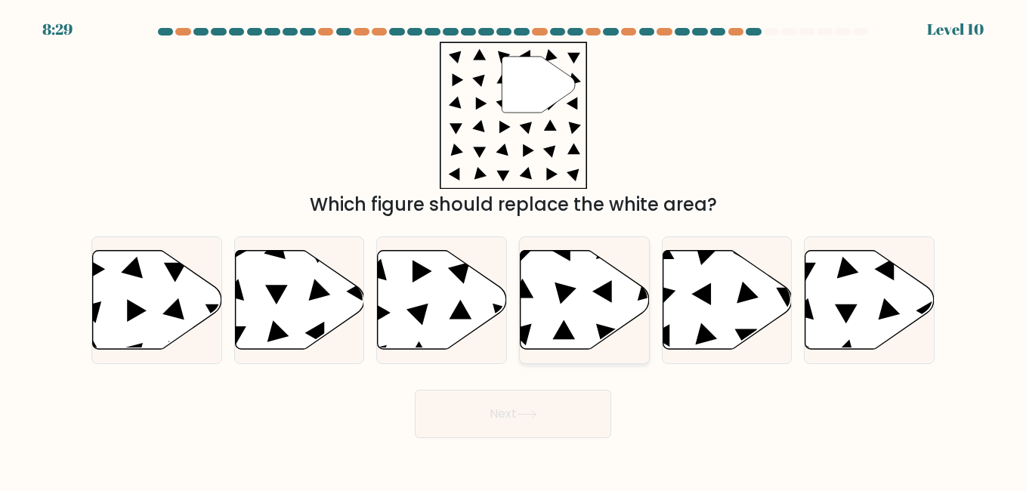
click at [613, 310] on icon at bounding box center [584, 299] width 129 height 99
click at [514, 249] on input "d." at bounding box center [513, 247] width 1 height 4
radio input "true"
click at [507, 421] on button "Next" at bounding box center [513, 414] width 196 height 48
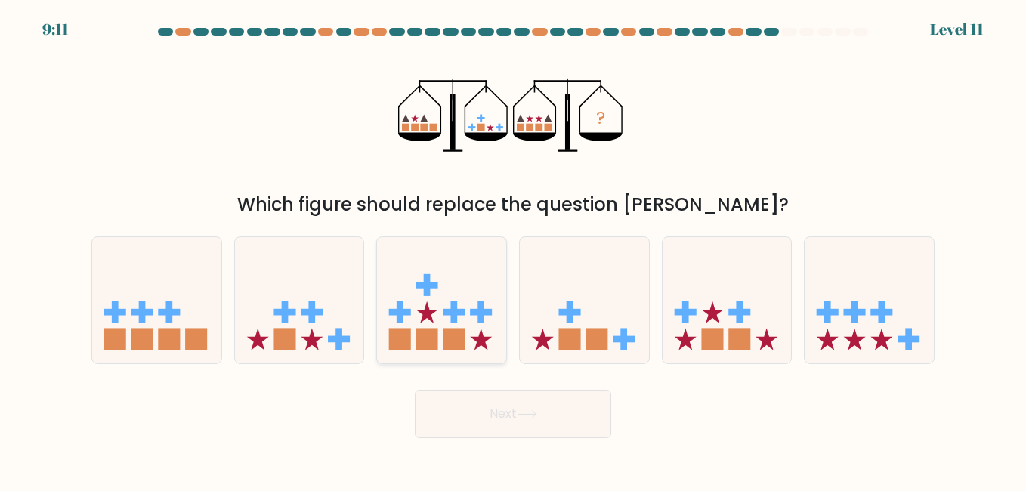
click at [453, 298] on icon at bounding box center [441, 300] width 129 height 106
click at [513, 249] on input "c." at bounding box center [513, 247] width 1 height 4
radio input "true"
click at [470, 424] on button "Next" at bounding box center [513, 414] width 196 height 48
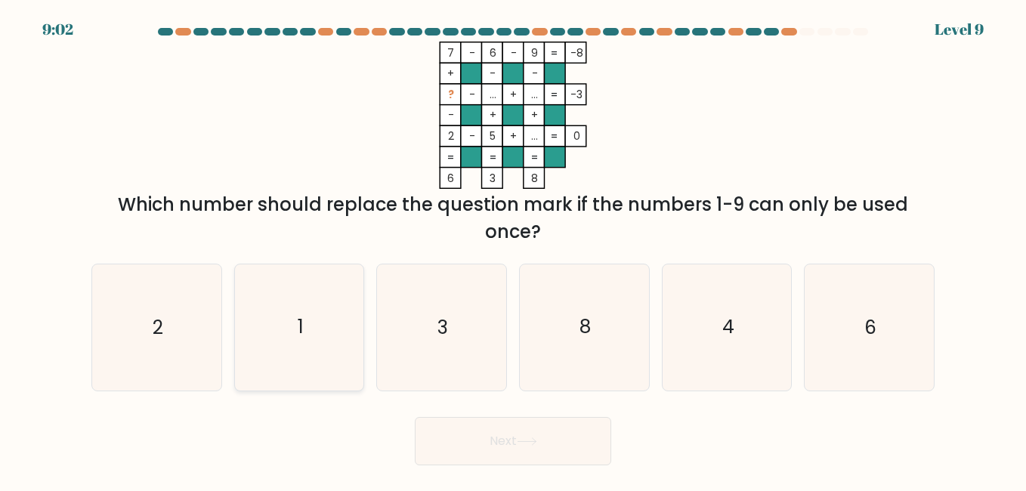
click at [301, 319] on text "1" at bounding box center [301, 327] width 6 height 26
click at [513, 249] on input "b. 1" at bounding box center [513, 247] width 1 height 4
radio input "true"
click at [310, 316] on icon "1" at bounding box center [299, 327] width 124 height 124
click at [513, 249] on input "b. 1" at bounding box center [513, 247] width 1 height 4
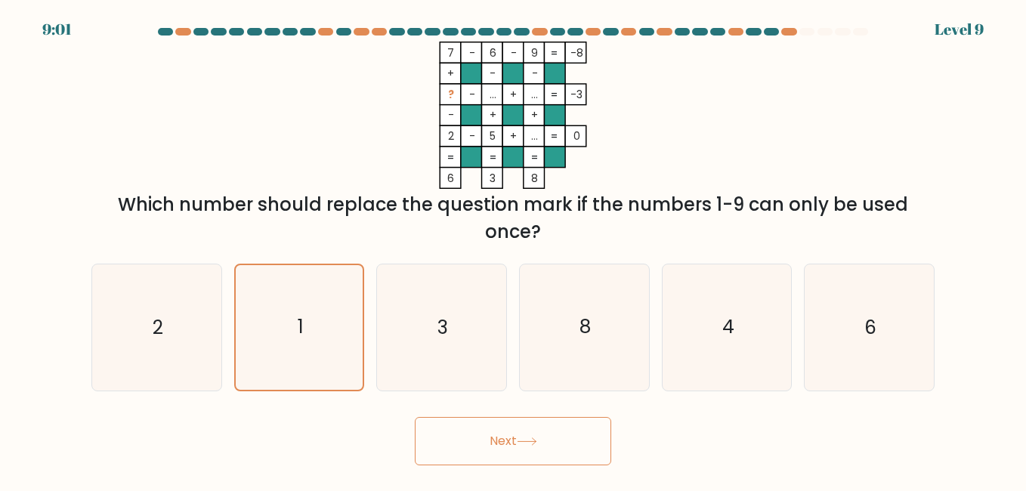
click at [506, 434] on button "Next" at bounding box center [513, 441] width 196 height 48
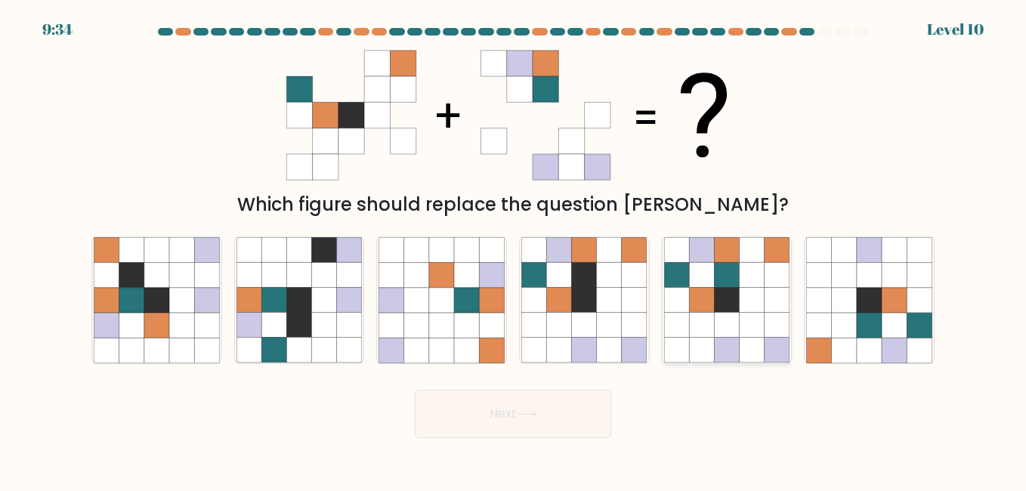
click at [709, 323] on icon at bounding box center [701, 325] width 25 height 25
click at [514, 249] on input "e." at bounding box center [513, 247] width 1 height 4
radio input "true"
click at [514, 421] on button "Next" at bounding box center [513, 414] width 196 height 48
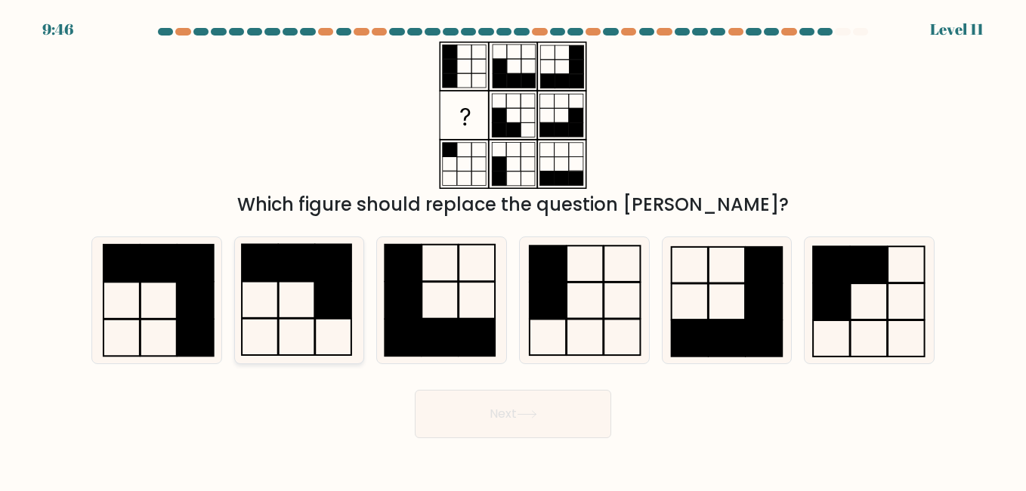
click at [331, 279] on rect at bounding box center [333, 263] width 36 height 36
click at [513, 249] on input "b." at bounding box center [513, 247] width 1 height 4
radio input "true"
click at [526, 424] on button "Next" at bounding box center [513, 414] width 196 height 48
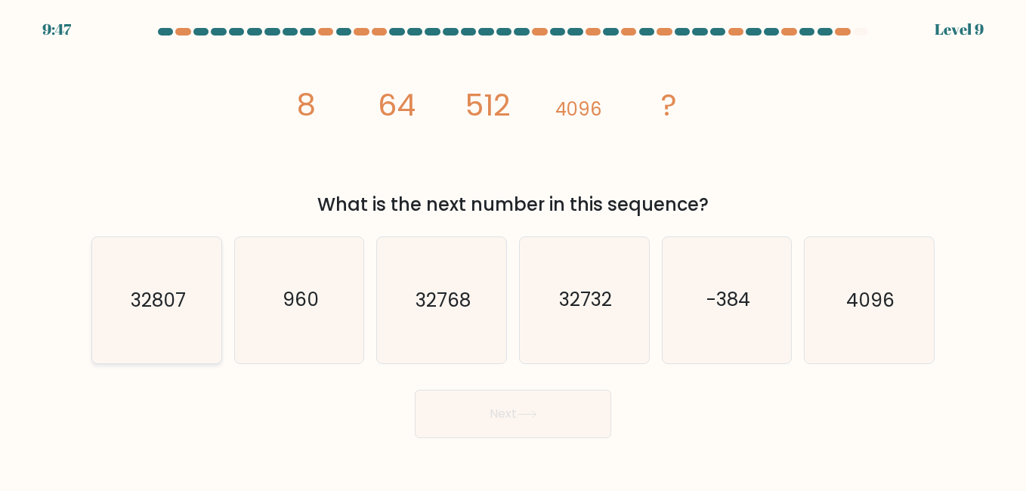
click at [177, 307] on text "32807" at bounding box center [157, 300] width 55 height 26
click at [513, 249] on input "a. 32807" at bounding box center [513, 247] width 1 height 4
radio input "true"
click at [477, 414] on button "Next" at bounding box center [513, 414] width 196 height 48
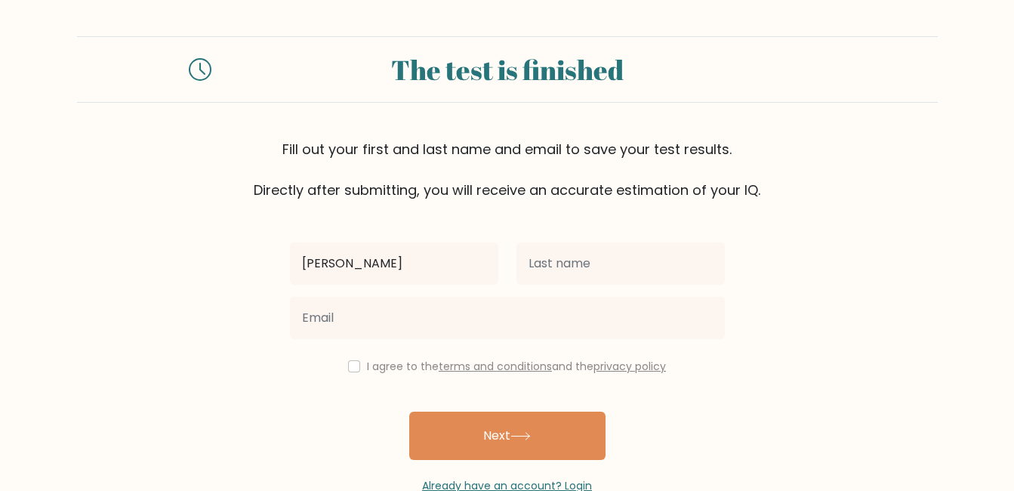
type input "[PERSON_NAME]"
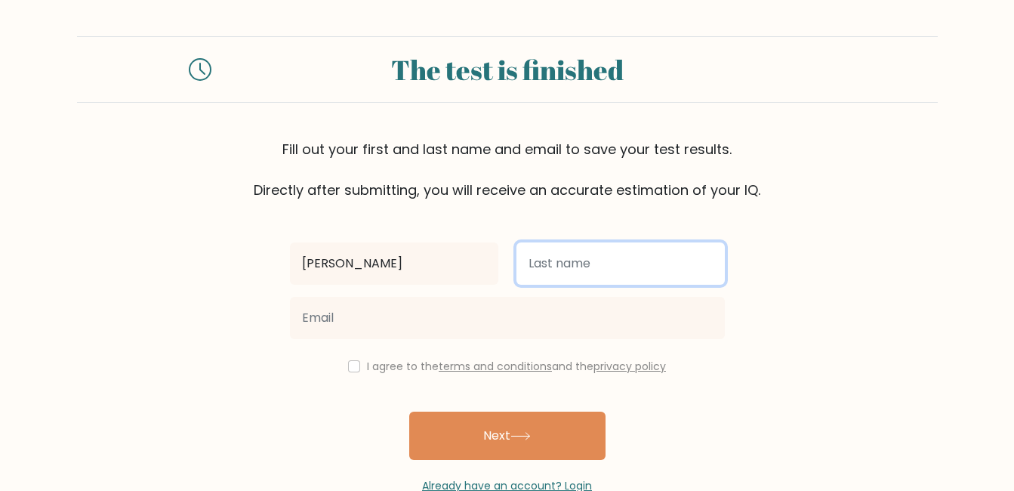
click at [583, 261] on input "text" at bounding box center [621, 263] width 208 height 42
type input "[PERSON_NAME]"
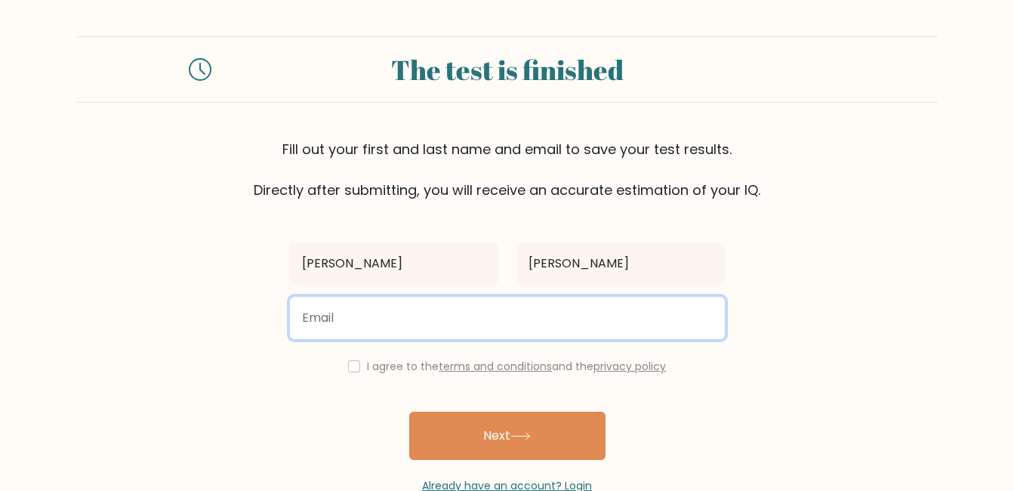
click at [427, 323] on input "email" at bounding box center [507, 318] width 435 height 42
type input "andreaprofits@gmail.com"
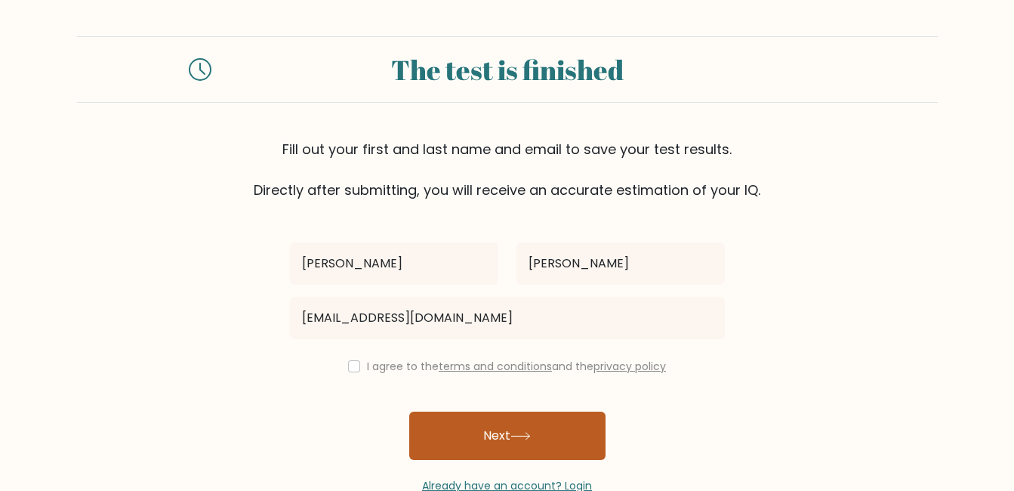
click at [542, 428] on button "Next" at bounding box center [507, 436] width 196 height 48
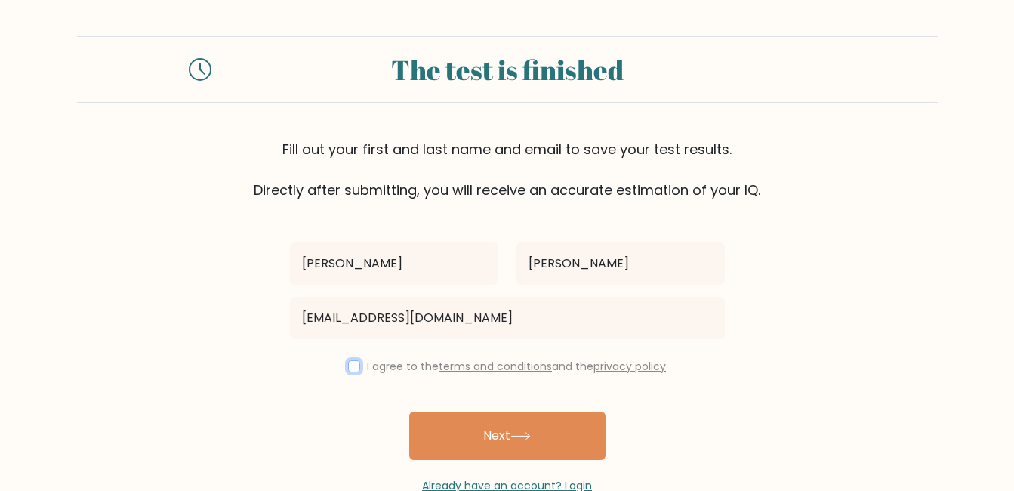
click at [350, 365] on input "checkbox" at bounding box center [354, 366] width 12 height 12
checkbox input "true"
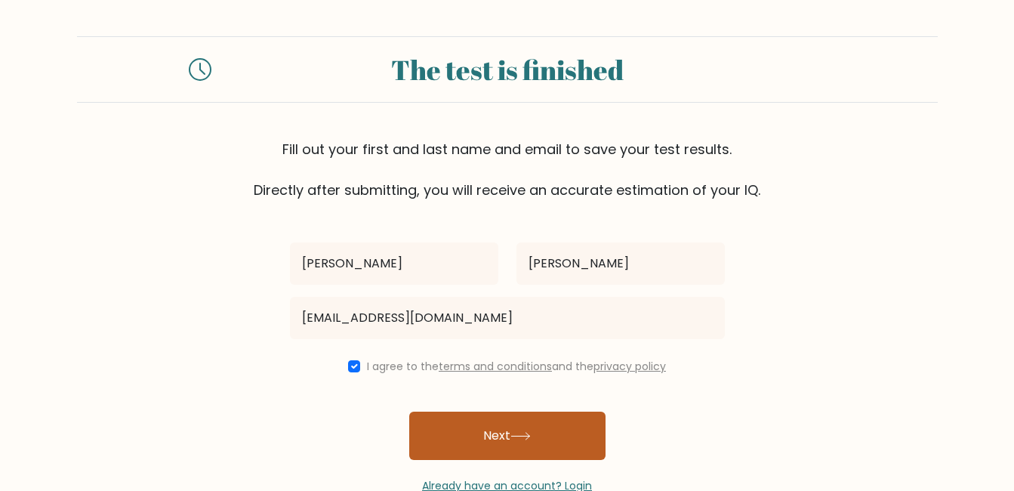
click at [480, 429] on button "Next" at bounding box center [507, 436] width 196 height 48
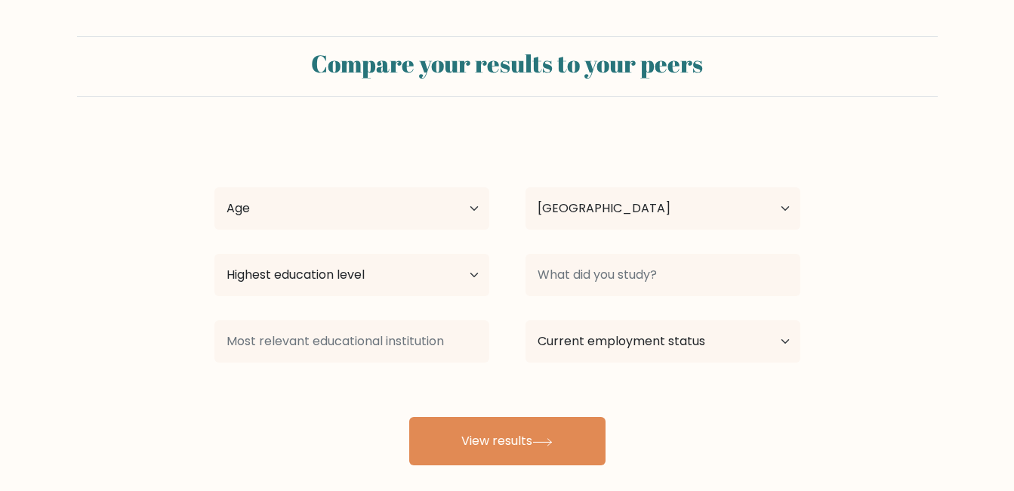
select select "PH"
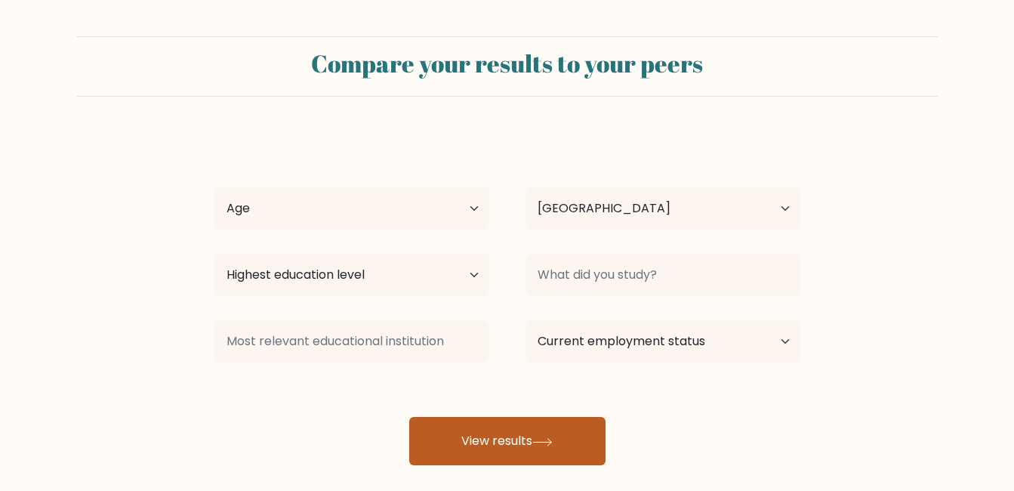
drag, startPoint x: 0, startPoint y: 0, endPoint x: 480, endPoint y: 429, distance: 644.0
click at [480, 429] on button "View results" at bounding box center [507, 441] width 196 height 48
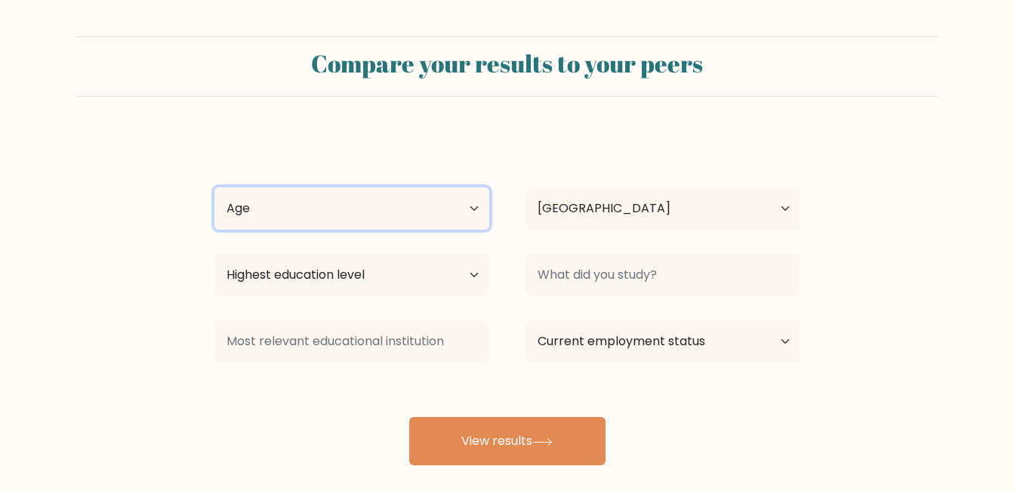
click at [410, 214] on select "Age Under 18 years old 18-24 years old 25-34 years old 35-44 years old 45-54 ye…" at bounding box center [351, 208] width 275 height 42
select select "25_34"
click at [214, 187] on select "Age Under 18 years old 18-24 years old 25-34 years old 35-44 years old 45-54 ye…" at bounding box center [351, 208] width 275 height 42
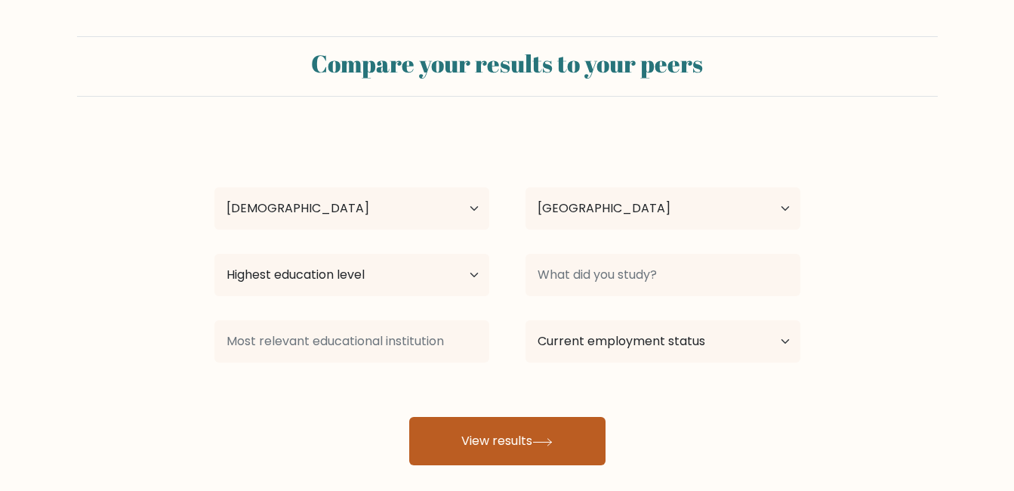
click at [496, 443] on button "View results" at bounding box center [507, 441] width 196 height 48
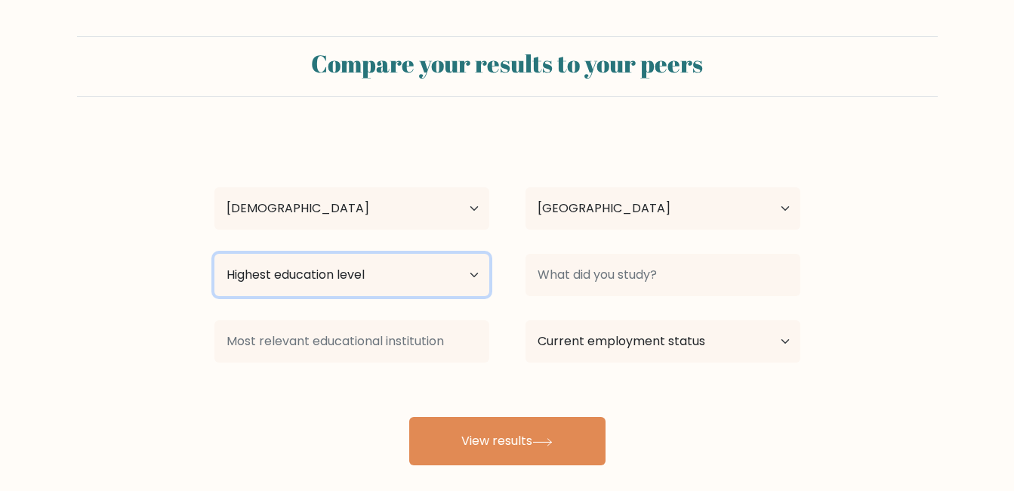
click at [404, 273] on select "Highest education level No schooling Primary Lower Secondary Upper Secondary Oc…" at bounding box center [351, 275] width 275 height 42
select select "bachelors_degree"
click at [214, 254] on select "Highest education level No schooling Primary Lower Secondary Upper Secondary Oc…" at bounding box center [351, 275] width 275 height 42
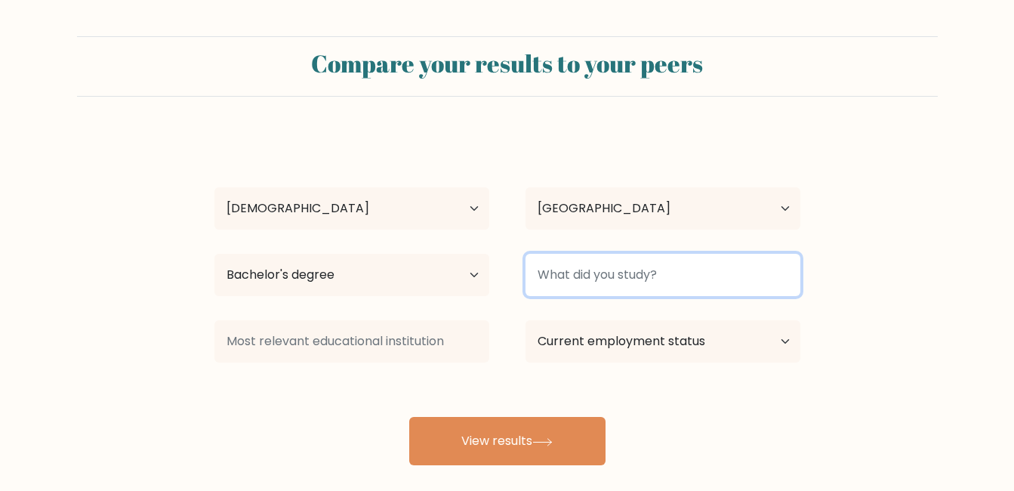
click at [631, 278] on input at bounding box center [663, 275] width 275 height 42
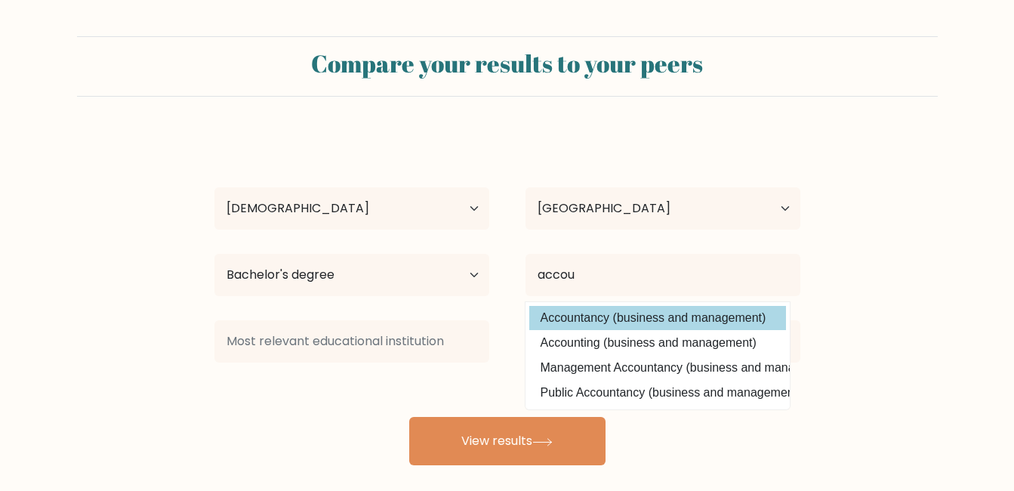
click at [612, 317] on option "Accountancy (business and management)" at bounding box center [657, 318] width 257 height 24
type input "Accountancy"
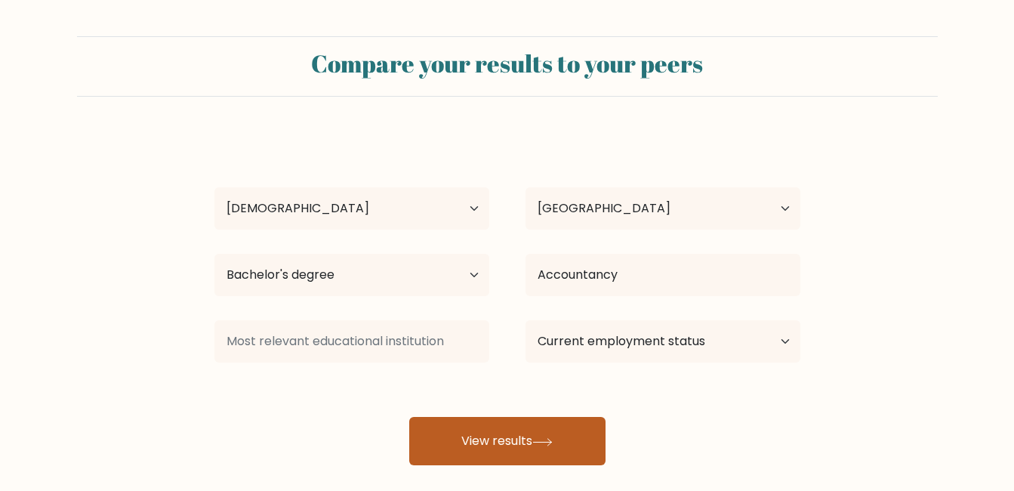
click at [541, 432] on button "View results" at bounding box center [507, 441] width 196 height 48
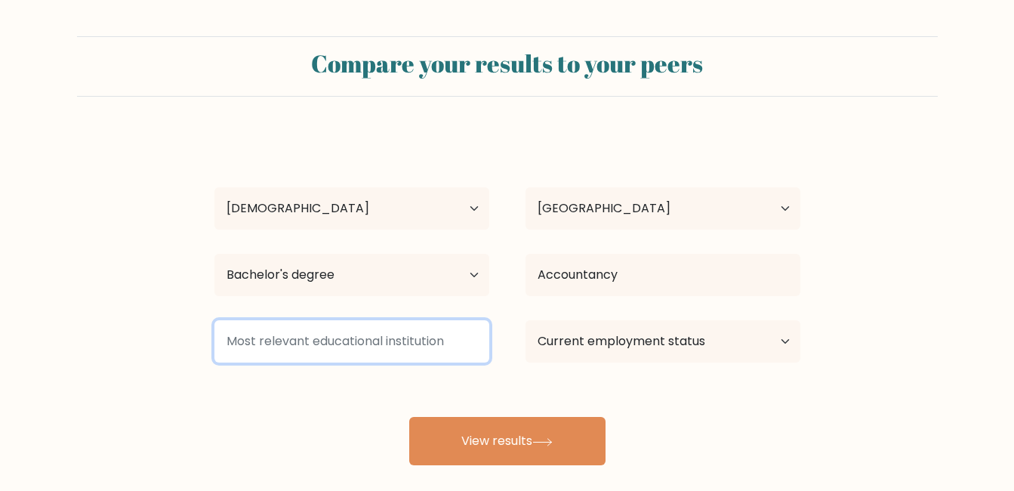
click at [391, 340] on input at bounding box center [351, 341] width 275 height 42
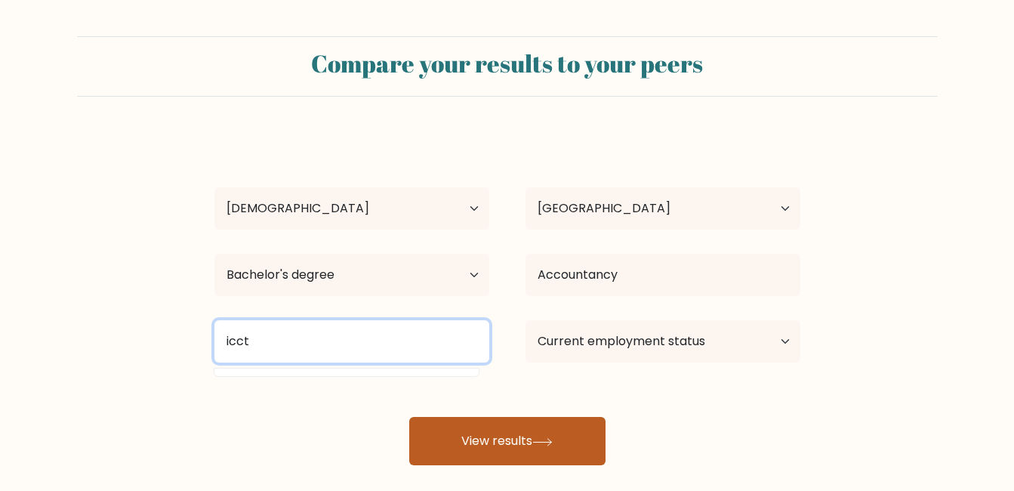
type input "icct"
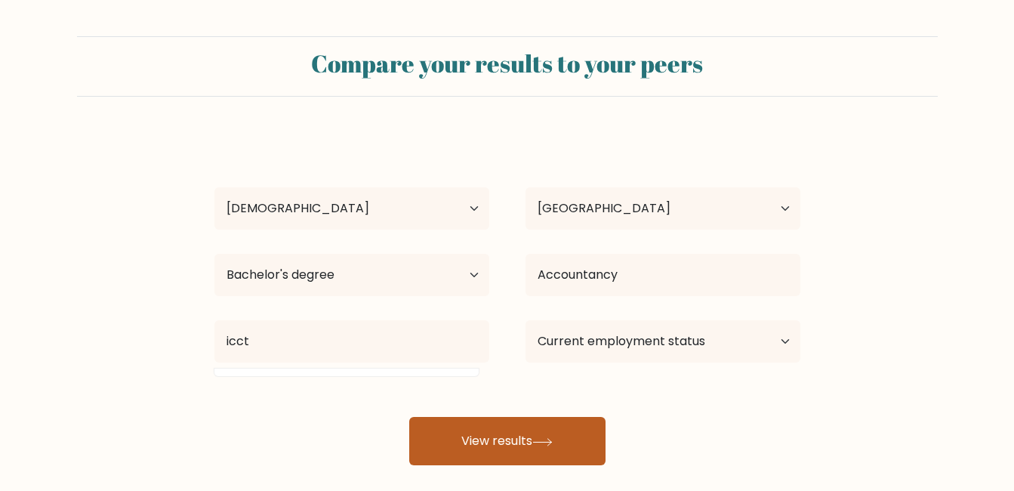
click at [464, 426] on button "View results" at bounding box center [507, 441] width 196 height 48
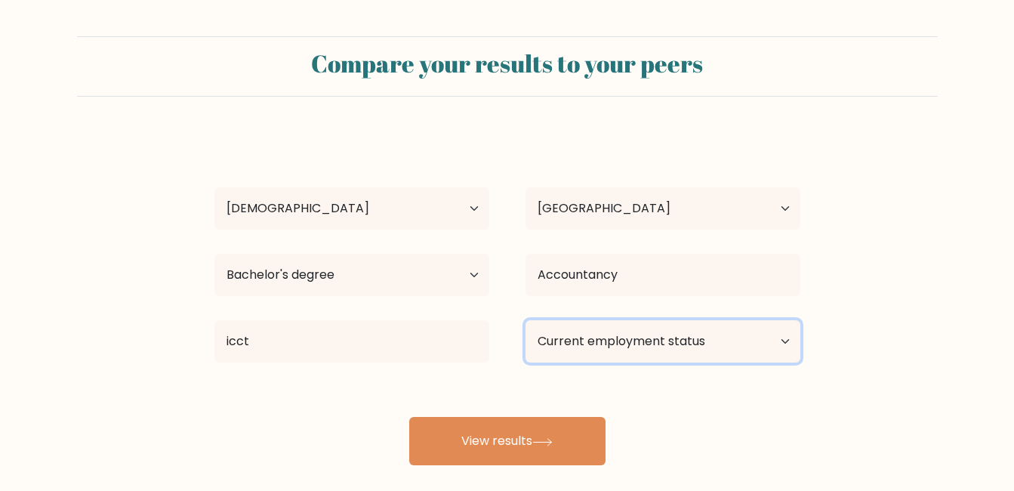
click at [633, 342] on select "Current employment status Employed Student Retired Other / prefer not to answer" at bounding box center [663, 341] width 275 height 42
select select "other"
click at [526, 320] on select "Current employment status Employed Student Retired Other / prefer not to answer" at bounding box center [663, 341] width 275 height 42
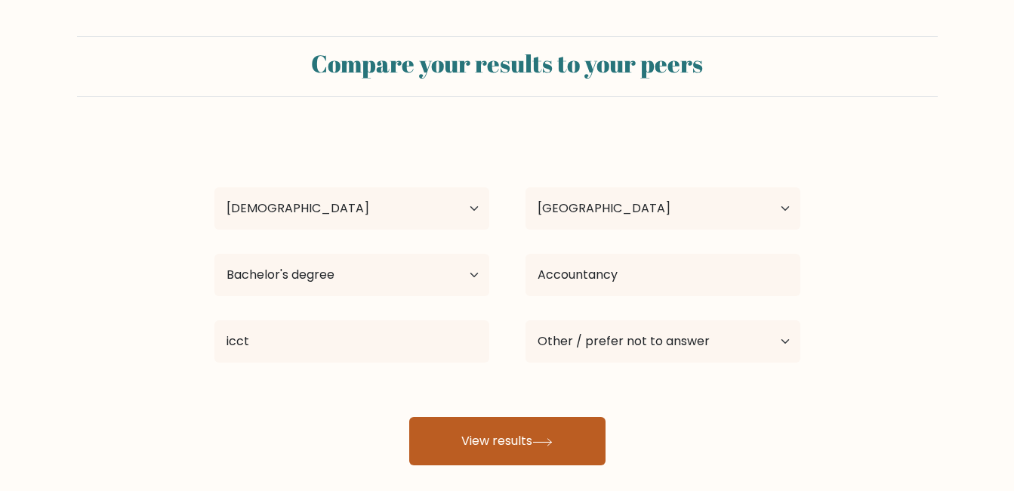
click at [529, 443] on button "View results" at bounding box center [507, 441] width 196 height 48
